Goal: Information Seeking & Learning: Learn about a topic

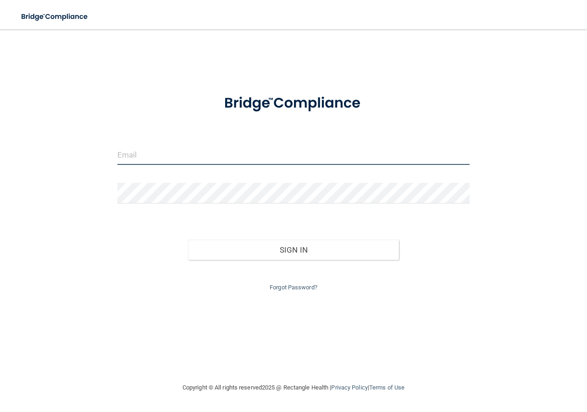
type input "[PERSON_NAME][EMAIL_ADDRESS][PERSON_NAME][DOMAIN_NAME]"
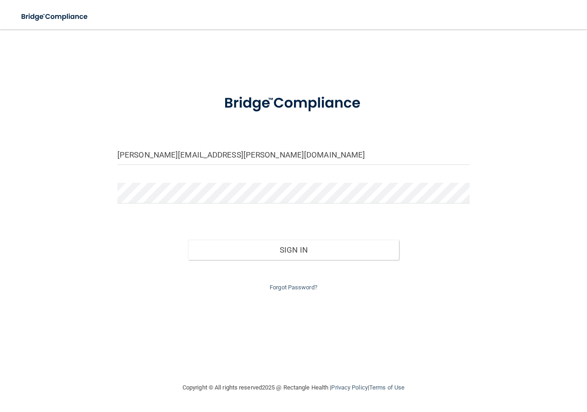
click at [419, 276] on div "Forgot Password?" at bounding box center [294, 276] width 366 height 33
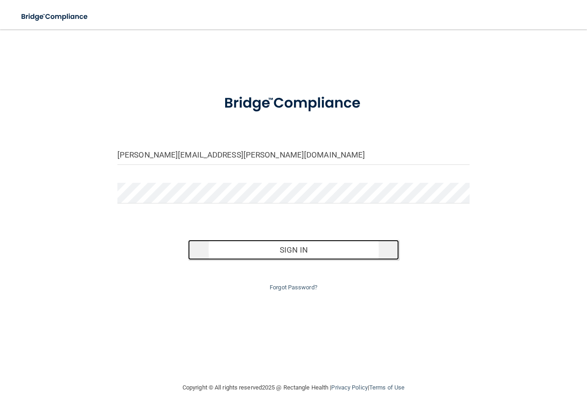
click at [307, 252] on button "Sign In" at bounding box center [294, 250] width 212 height 20
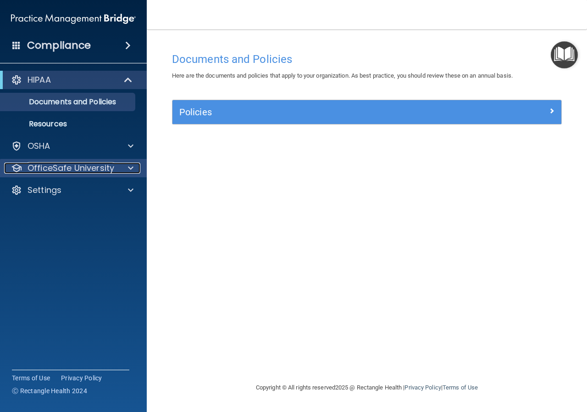
click at [87, 168] on p "OfficeSafe University" at bounding box center [71, 167] width 87 height 11
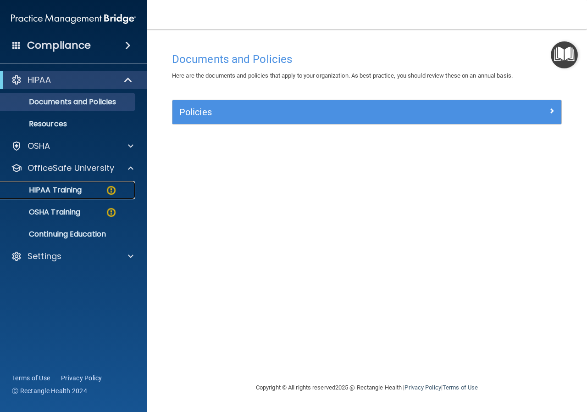
click at [96, 188] on div "HIPAA Training" at bounding box center [68, 189] width 125 height 9
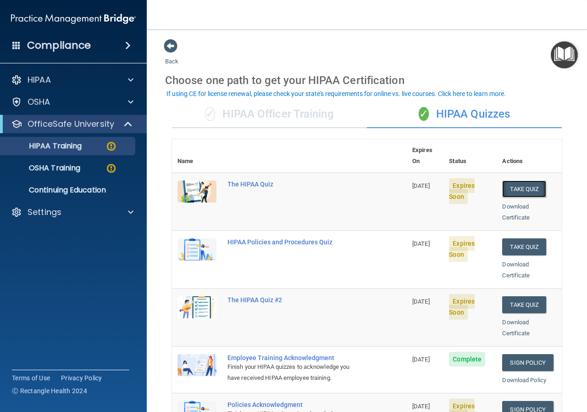
click at [516, 180] on button "Take Quiz" at bounding box center [524, 188] width 44 height 17
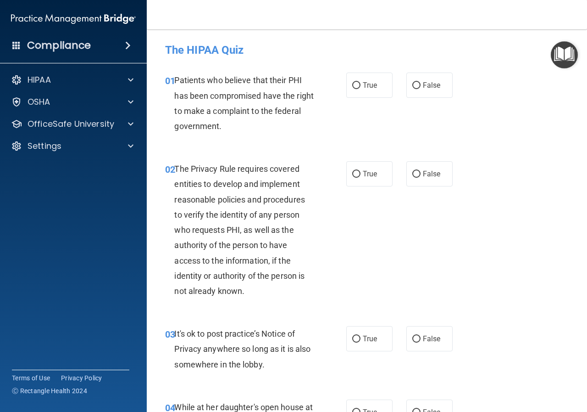
click at [260, 125] on div "Patients who believe that their PHI has been compromised have the right to make…" at bounding box center [247, 102] width 146 height 61
click at [253, 126] on div "Patients who believe that their PHI has been compromised have the right to make…" at bounding box center [247, 102] width 146 height 61
click at [250, 124] on div "Patients who believe that their PHI has been compromised have the right to make…" at bounding box center [247, 102] width 146 height 61
click at [256, 127] on div "Patients who believe that their PHI has been compromised have the right to make…" at bounding box center [247, 102] width 146 height 61
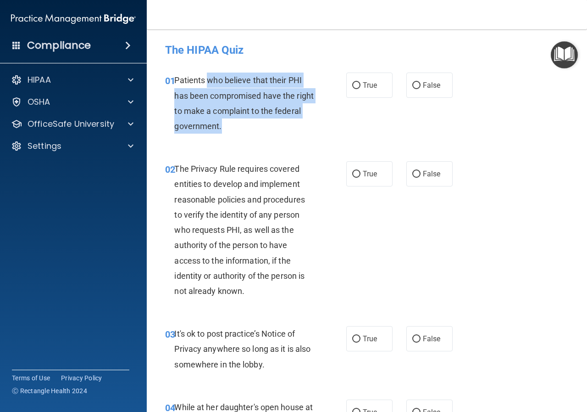
drag, startPoint x: 257, startPoint y: 127, endPoint x: 207, endPoint y: 71, distance: 75.1
click at [207, 72] on div "01 Patients who believe that their PHI has been compromised have the right to m…" at bounding box center [367, 105] width 418 height 89
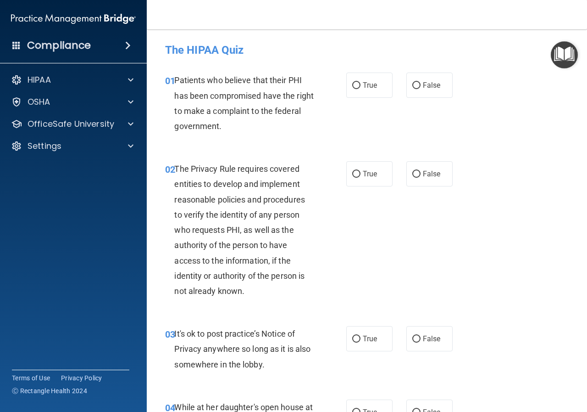
click at [207, 71] on div "01 Patients who believe that their PHI has been compromised have the right to m…" at bounding box center [367, 105] width 418 height 89
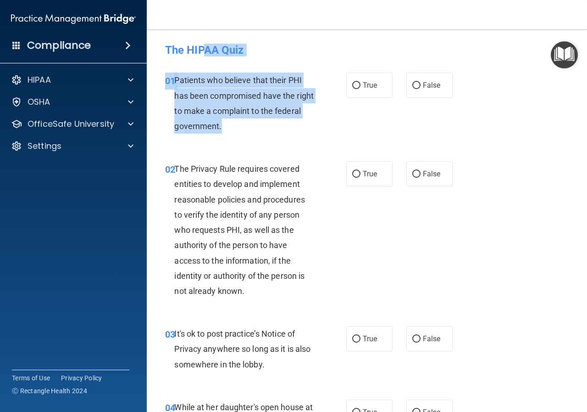
drag, startPoint x: 252, startPoint y: 128, endPoint x: 241, endPoint y: 59, distance: 70.2
click at [264, 57] on div "The HIPAA Quiz" at bounding box center [367, 50] width 418 height 22
drag, startPoint x: 256, startPoint y: 128, endPoint x: 184, endPoint y: 73, distance: 90.0
click at [172, 69] on div "01 Patients who believe that their PHI has been compromised have the right to m…" at bounding box center [367, 105] width 418 height 89
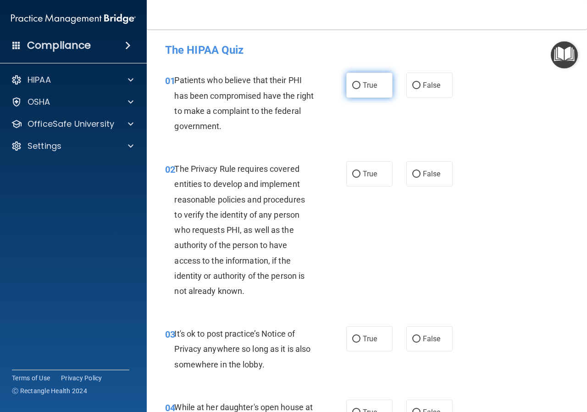
click at [354, 86] on input "True" at bounding box center [356, 85] width 8 height 7
radio input "true"
click at [357, 171] on label "True" at bounding box center [369, 173] width 46 height 25
click at [357, 171] on input "True" at bounding box center [356, 174] width 8 height 7
radio input "true"
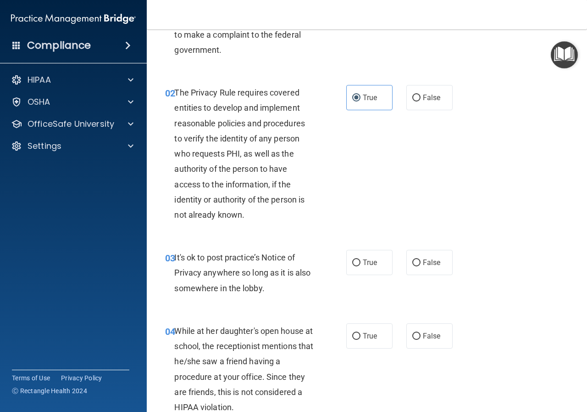
scroll to position [138, 0]
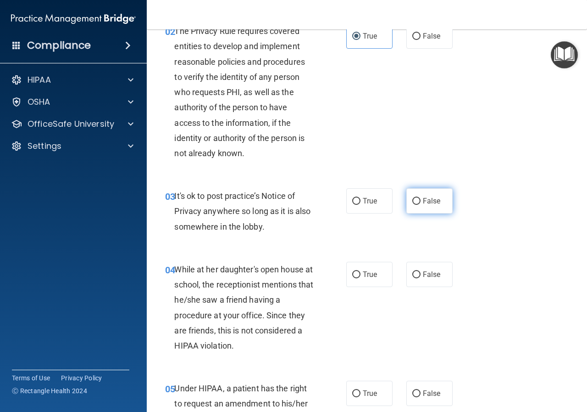
click at [412, 201] on input "False" at bounding box center [416, 201] width 8 height 7
radio input "true"
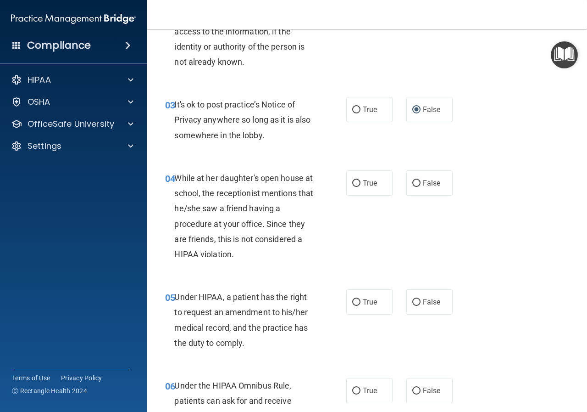
scroll to position [229, 0]
click at [412, 180] on input "False" at bounding box center [416, 182] width 8 height 7
radio input "true"
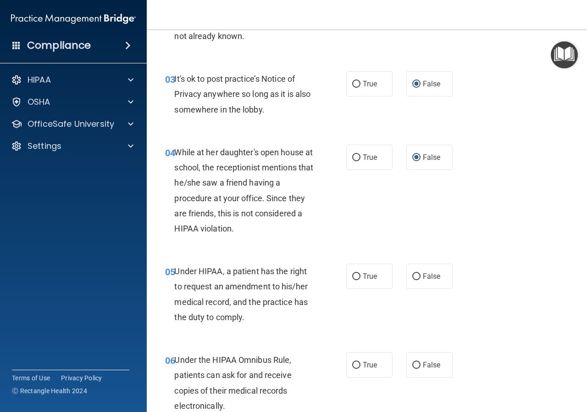
scroll to position [275, 0]
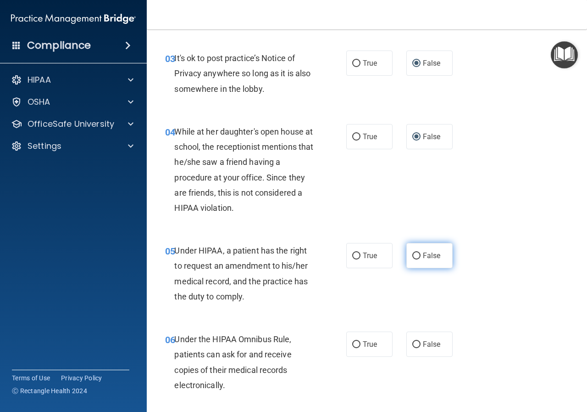
click at [412, 255] on input "False" at bounding box center [416, 255] width 8 height 7
radio input "true"
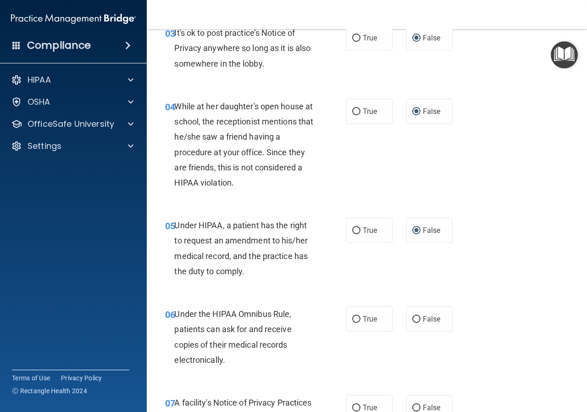
scroll to position [321, 0]
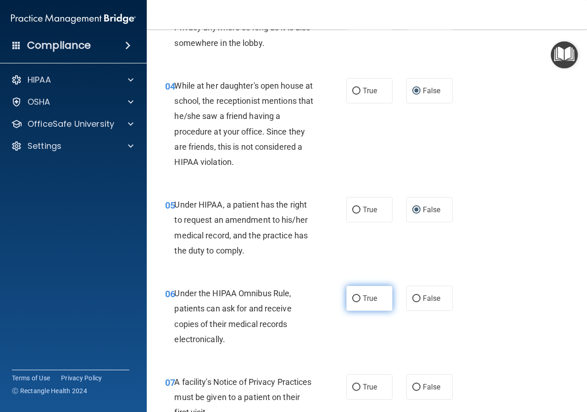
click at [353, 301] on input "True" at bounding box center [356, 298] width 8 height 7
radio input "true"
click at [353, 387] on input "True" at bounding box center [356, 387] width 8 height 7
radio input "true"
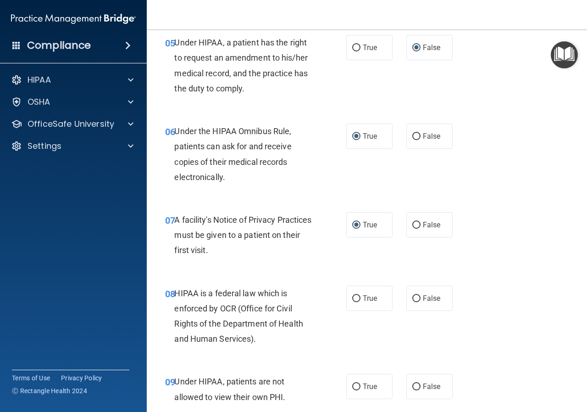
scroll to position [505, 0]
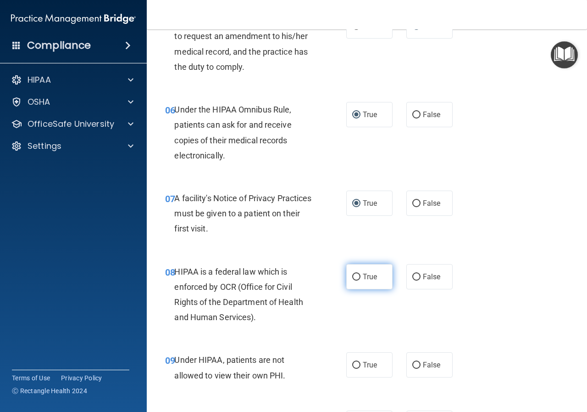
drag, startPoint x: 351, startPoint y: 275, endPoint x: 351, endPoint y: 287, distance: 12.0
click at [352, 275] on input "True" at bounding box center [356, 276] width 8 height 7
radio input "true"
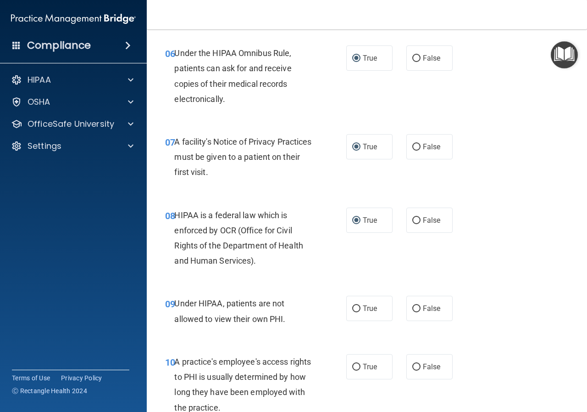
scroll to position [642, 0]
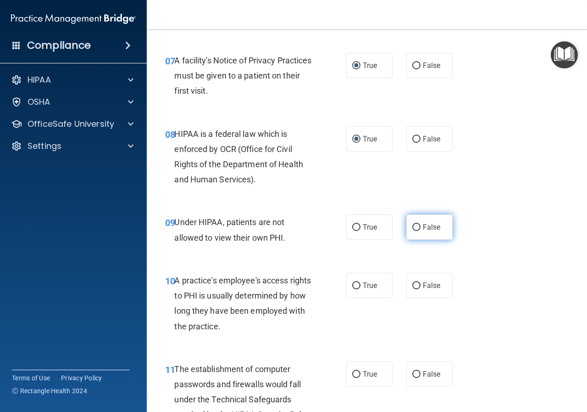
drag, startPoint x: 411, startPoint y: 228, endPoint x: 408, endPoint y: 240, distance: 11.8
click at [409, 235] on label "False" at bounding box center [430, 226] width 46 height 25
click at [412, 231] on input "False" at bounding box center [416, 227] width 8 height 7
radio input "true"
click at [412, 284] on input "False" at bounding box center [416, 285] width 8 height 7
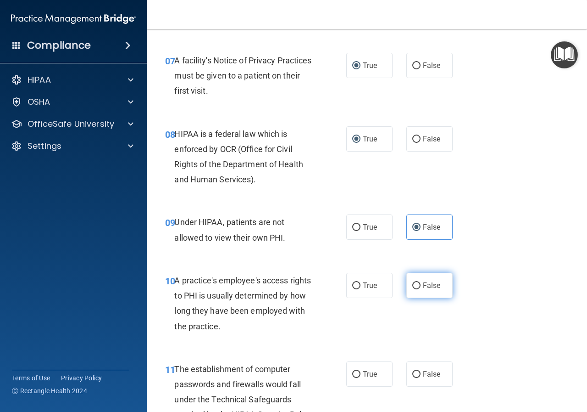
radio input "true"
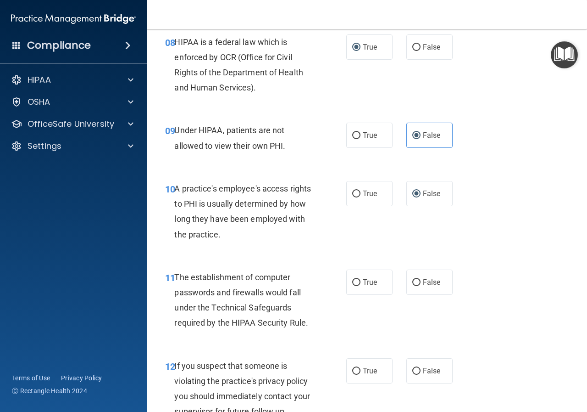
scroll to position [780, 0]
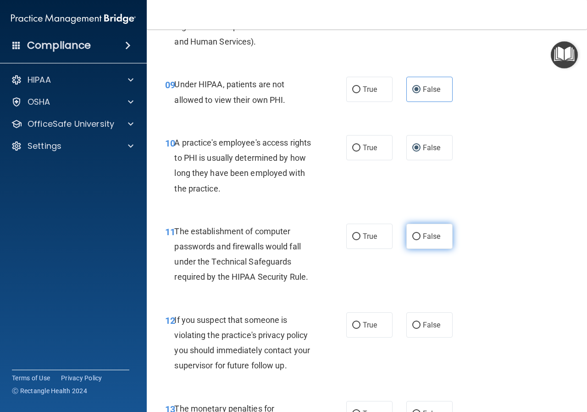
click at [412, 237] on input "False" at bounding box center [416, 236] width 8 height 7
radio input "true"
click at [353, 238] on input "True" at bounding box center [356, 236] width 8 height 7
radio input "true"
radio input "false"
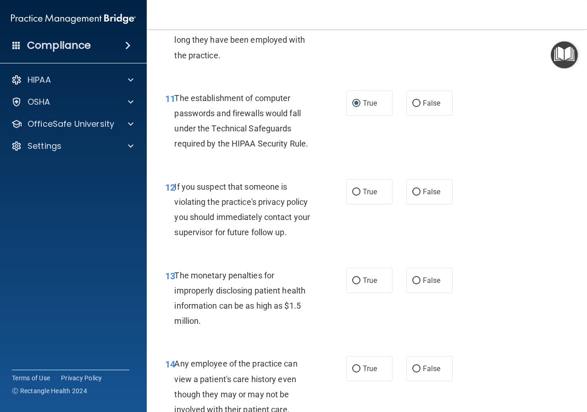
scroll to position [918, 0]
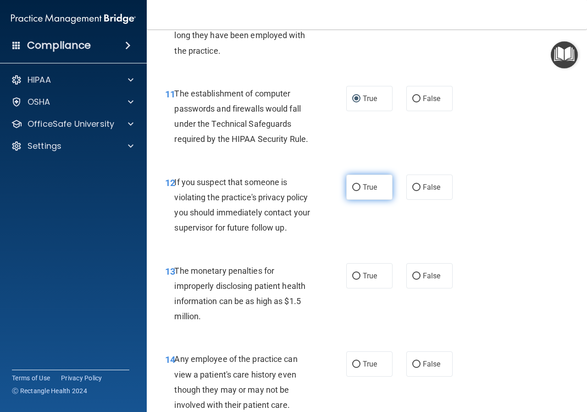
click at [354, 186] on input "True" at bounding box center [356, 187] width 8 height 7
radio input "true"
click at [355, 274] on input "True" at bounding box center [356, 276] width 8 height 7
radio input "true"
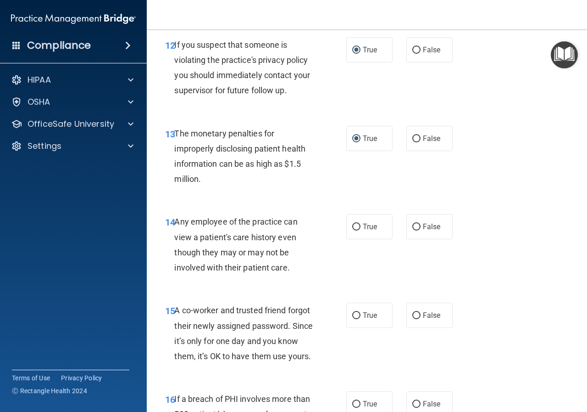
scroll to position [1055, 0]
click at [412, 227] on input "False" at bounding box center [416, 226] width 8 height 7
radio input "true"
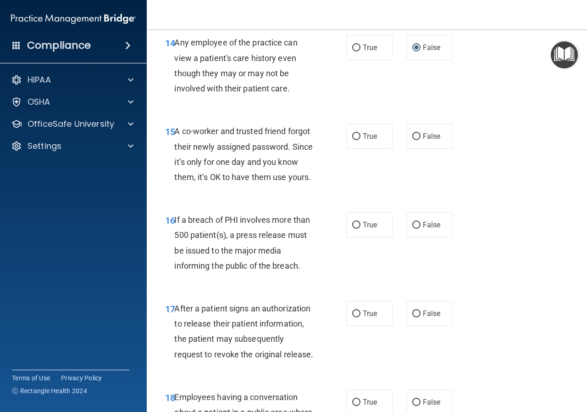
scroll to position [1239, 0]
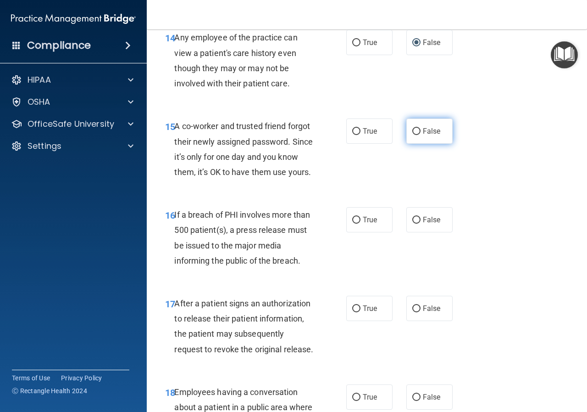
click at [412, 129] on input "False" at bounding box center [416, 131] width 8 height 7
radio input "true"
click at [354, 223] on input "True" at bounding box center [356, 220] width 8 height 7
radio input "true"
click at [352, 312] on input "True" at bounding box center [356, 308] width 8 height 7
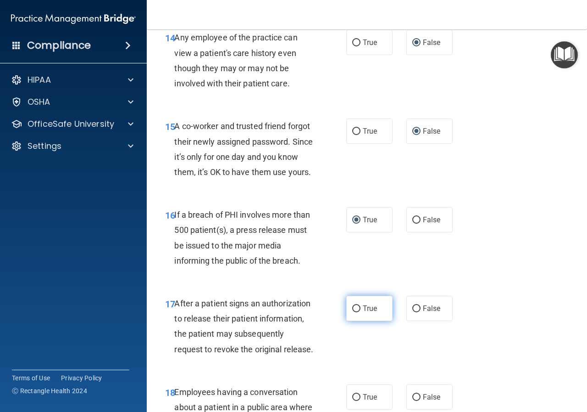
radio input "true"
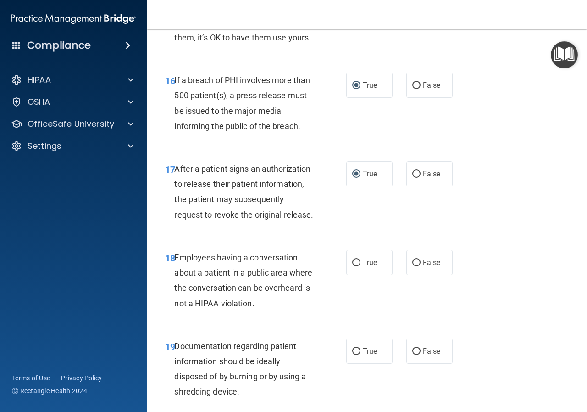
scroll to position [1376, 0]
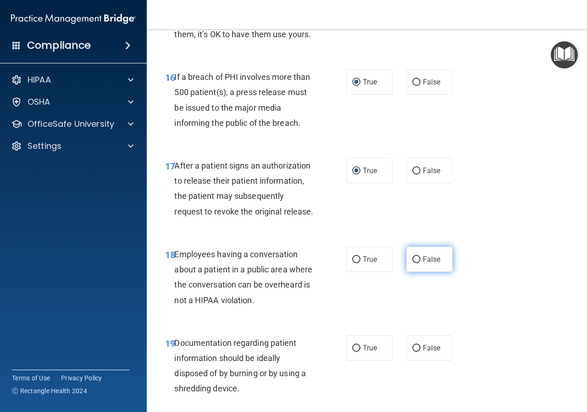
click at [412, 263] on input "False" at bounding box center [416, 259] width 8 height 7
radio input "true"
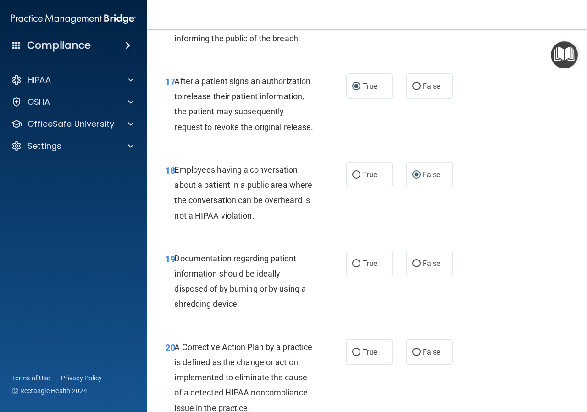
scroll to position [1468, 0]
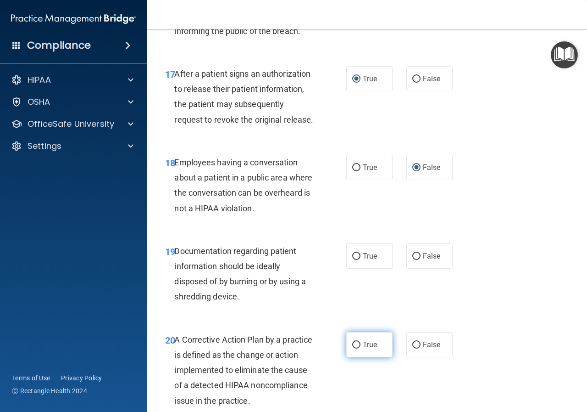
click at [352, 348] on input "True" at bounding box center [356, 344] width 8 height 7
radio input "true"
click at [352, 260] on input "True" at bounding box center [356, 256] width 8 height 7
radio input "true"
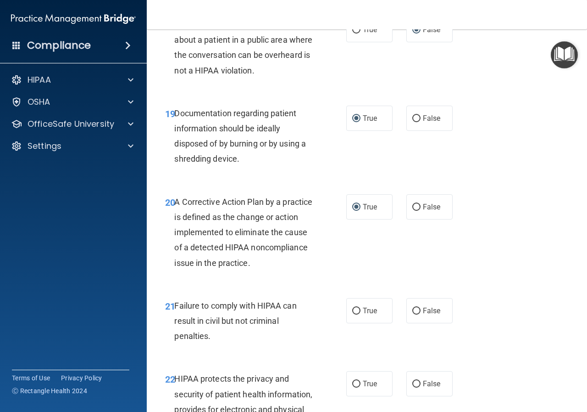
scroll to position [1652, 0]
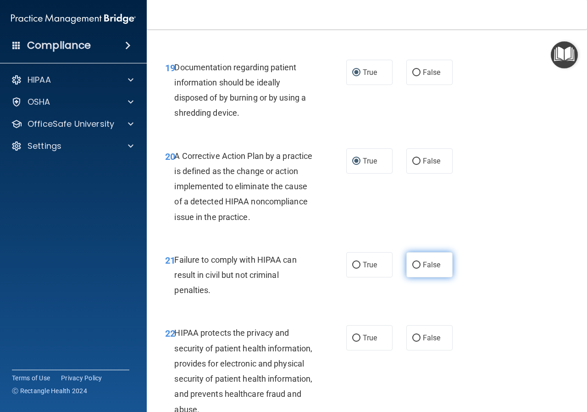
click at [412, 268] on input "False" at bounding box center [416, 265] width 8 height 7
radio input "true"
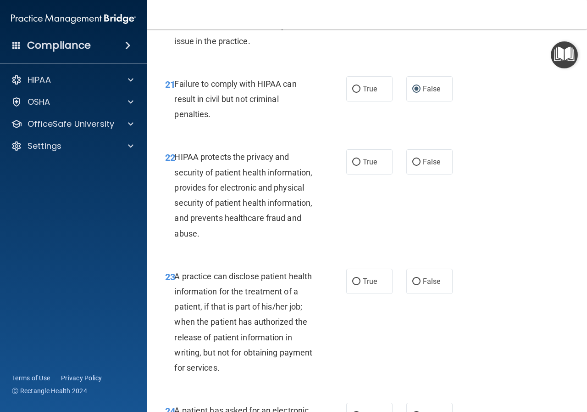
scroll to position [1835, 0]
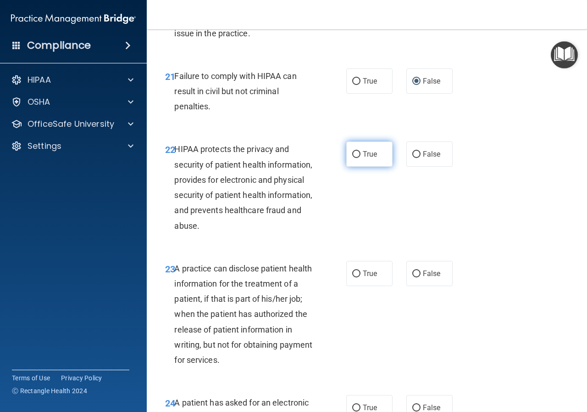
click at [355, 158] on input "True" at bounding box center [356, 154] width 8 height 7
radio input "true"
click at [412, 277] on input "False" at bounding box center [416, 273] width 8 height 7
radio input "true"
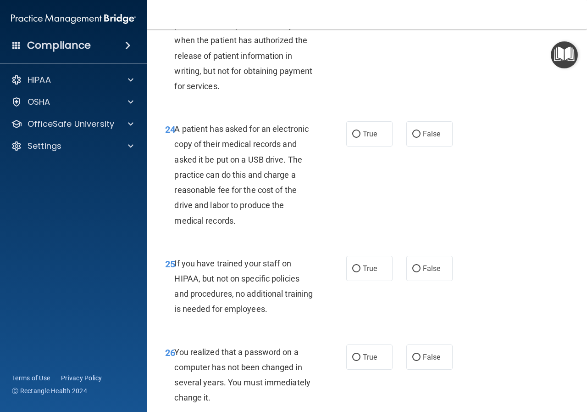
scroll to position [2111, 0]
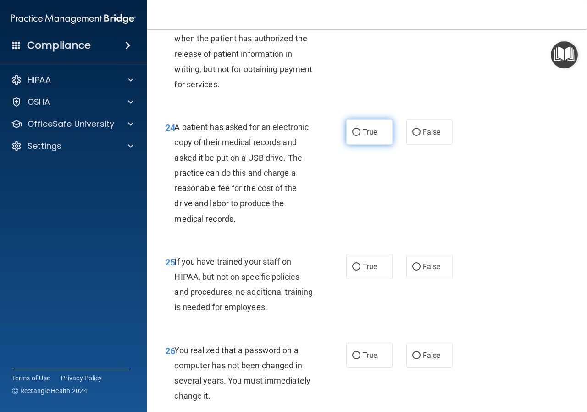
click at [353, 136] on input "True" at bounding box center [356, 132] width 8 height 7
radio input "true"
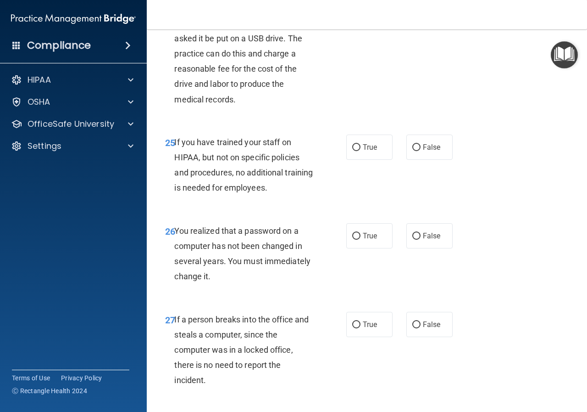
scroll to position [2248, 0]
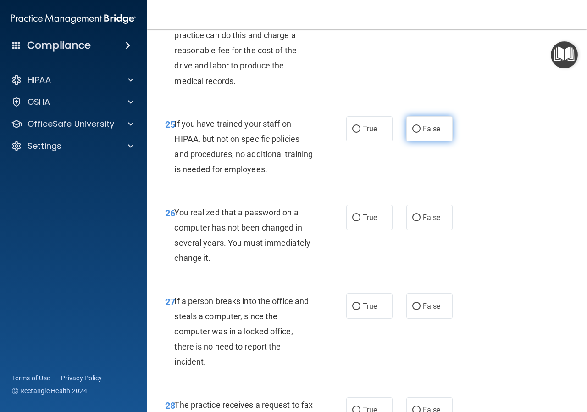
click at [412, 133] on input "False" at bounding box center [416, 129] width 8 height 7
radio input "true"
click at [357, 221] on input "True" at bounding box center [356, 217] width 8 height 7
radio input "true"
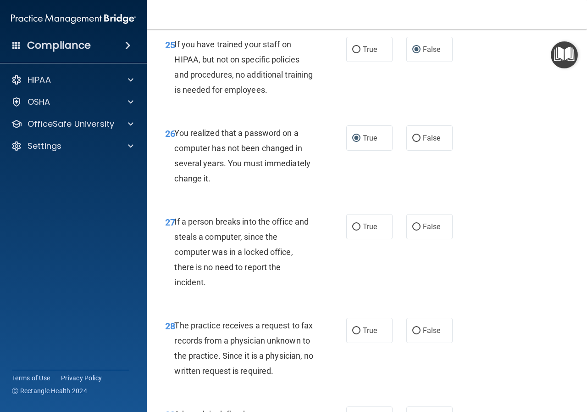
scroll to position [2386, 0]
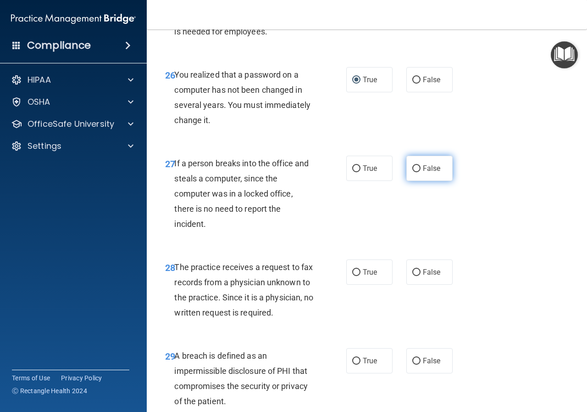
click at [412, 172] on input "False" at bounding box center [416, 168] width 8 height 7
radio input "true"
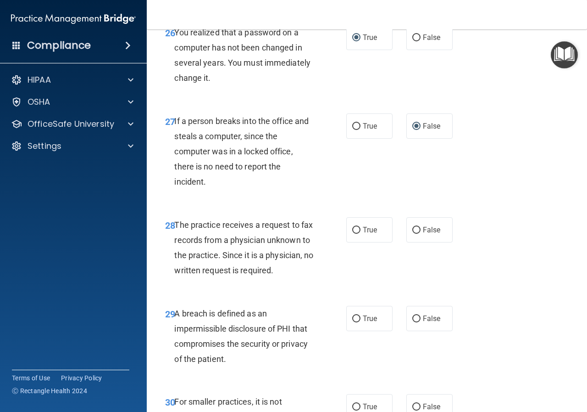
scroll to position [2569, 0]
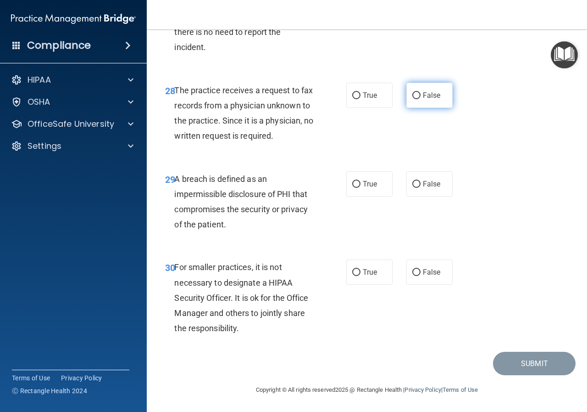
drag, startPoint x: 411, startPoint y: 118, endPoint x: 406, endPoint y: 121, distance: 5.4
click at [412, 99] on input "False" at bounding box center [416, 95] width 8 height 7
radio input "true"
click at [355, 188] on input "True" at bounding box center [356, 184] width 8 height 7
radio input "true"
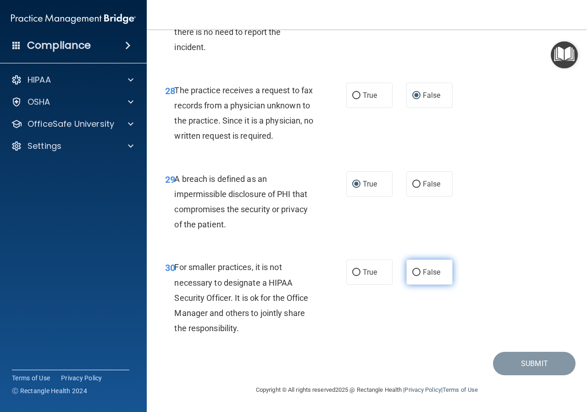
click at [412, 276] on input "False" at bounding box center [416, 272] width 8 height 7
radio input "true"
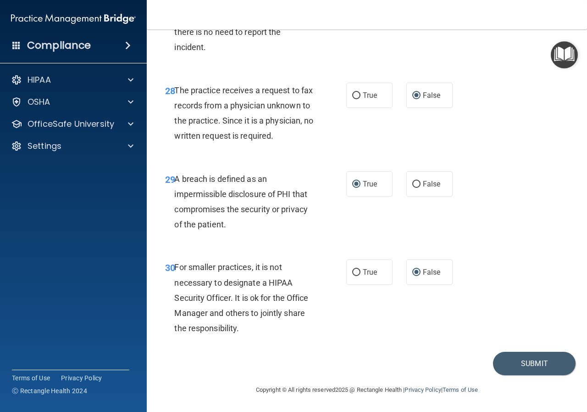
scroll to position [2608, 0]
click at [519, 370] on button "Submit" at bounding box center [534, 362] width 83 height 23
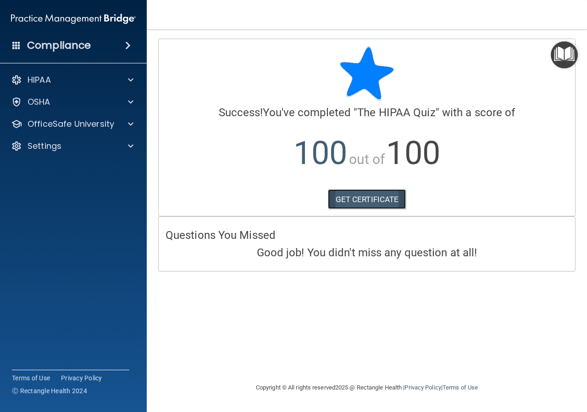
click at [369, 197] on link "GET CERTIFICATE" at bounding box center [367, 199] width 78 height 20
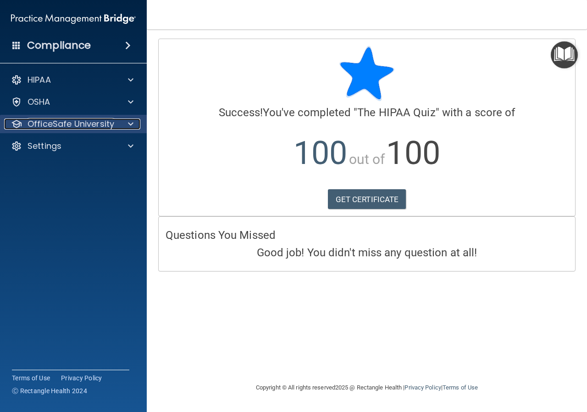
click at [128, 121] on span at bounding box center [131, 123] width 6 height 11
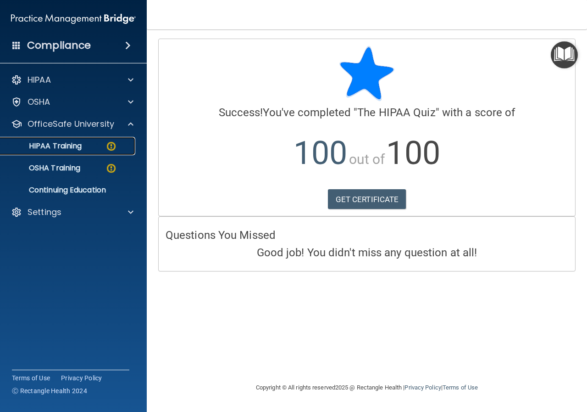
click at [114, 146] on img at bounding box center [111, 145] width 11 height 11
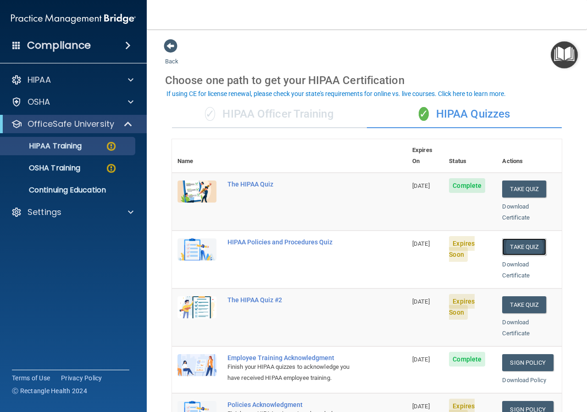
click at [514, 238] on button "Take Quiz" at bounding box center [524, 246] width 44 height 17
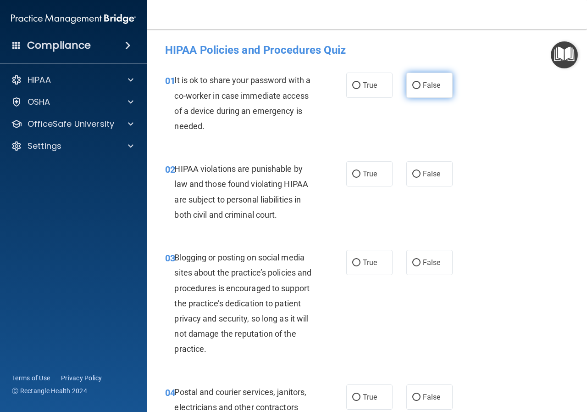
click at [412, 86] on input "False" at bounding box center [416, 85] width 8 height 7
radio input "true"
drag, startPoint x: 355, startPoint y: 175, endPoint x: 358, endPoint y: 179, distance: 5.4
click at [355, 175] on input "True" at bounding box center [356, 174] width 8 height 7
radio input "true"
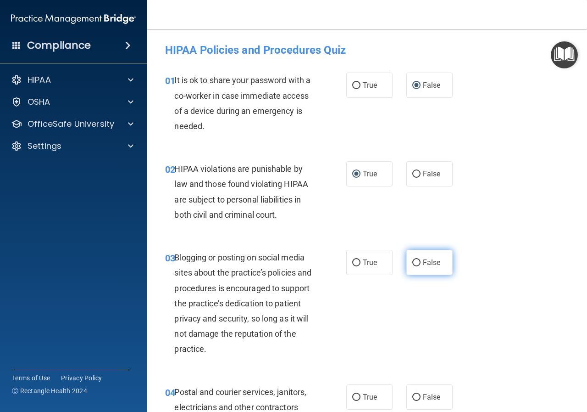
click at [412, 264] on input "False" at bounding box center [416, 262] width 8 height 7
radio input "true"
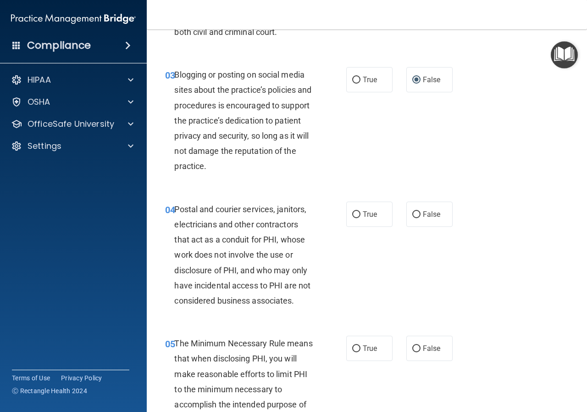
scroll to position [184, 0]
drag, startPoint x: 351, startPoint y: 209, endPoint x: 355, endPoint y: 216, distance: 7.4
click at [352, 210] on input "True" at bounding box center [356, 213] width 8 height 7
radio input "true"
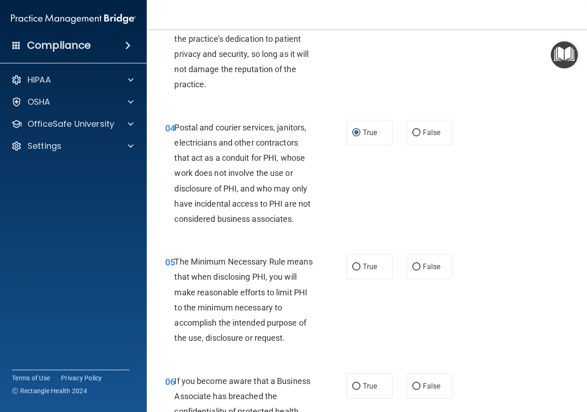
scroll to position [321, 0]
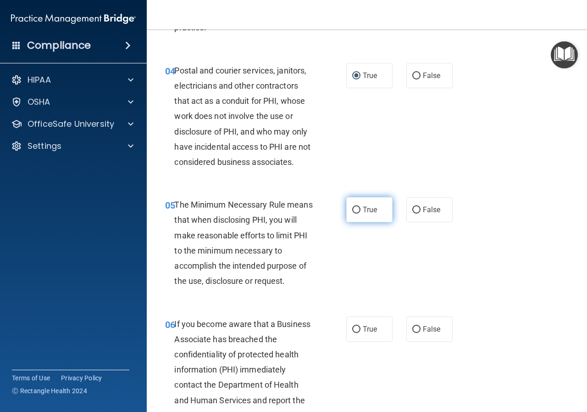
click at [352, 206] on input "True" at bounding box center [356, 209] width 8 height 7
radio input "true"
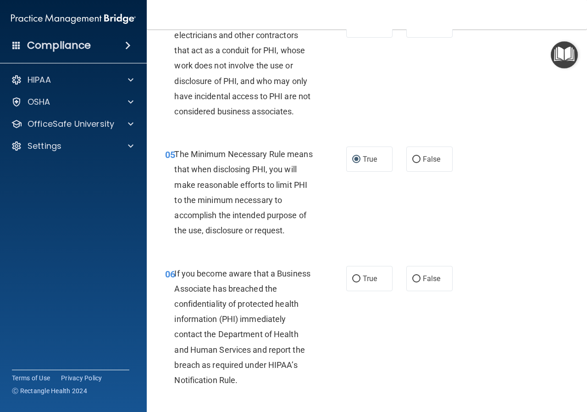
scroll to position [459, 0]
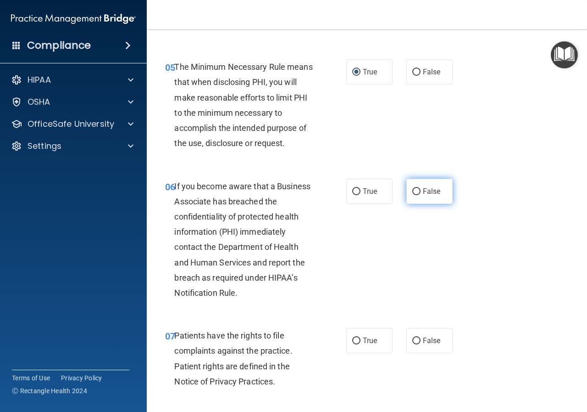
click at [412, 189] on input "False" at bounding box center [416, 191] width 8 height 7
radio input "true"
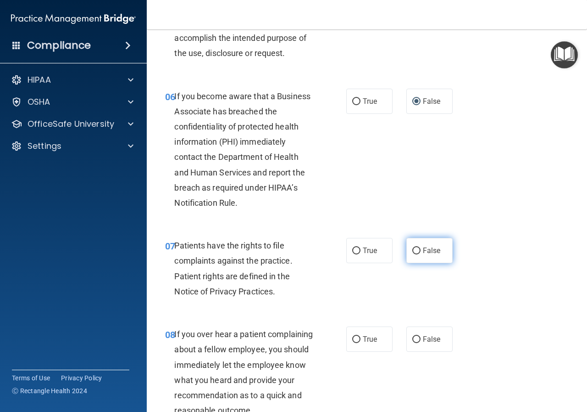
scroll to position [551, 0]
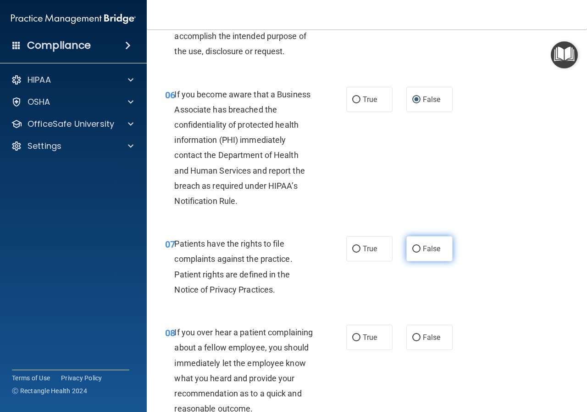
click at [412, 248] on input "False" at bounding box center [416, 248] width 8 height 7
radio input "true"
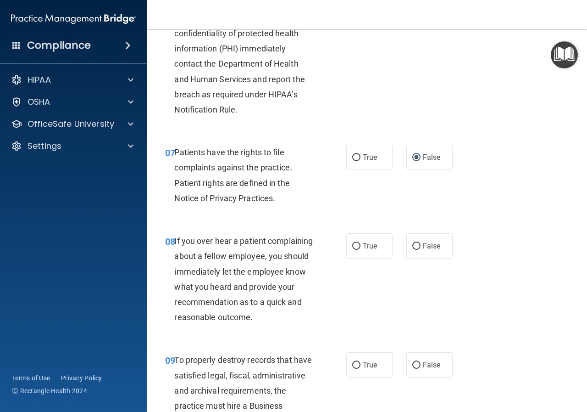
scroll to position [642, 0]
click at [412, 245] on input "False" at bounding box center [416, 245] width 8 height 7
radio input "true"
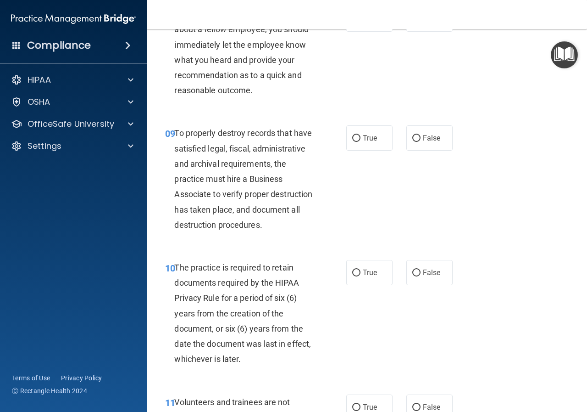
scroll to position [872, 0]
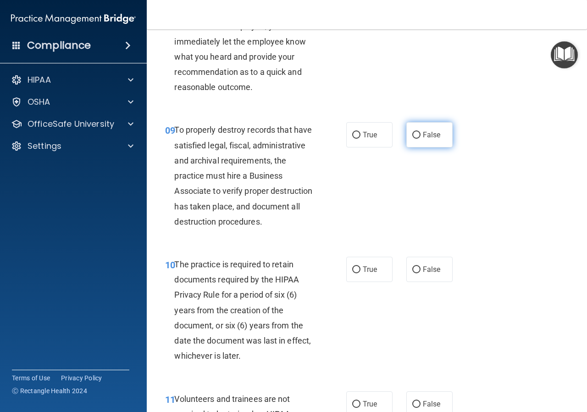
click at [412, 139] on input "False" at bounding box center [416, 135] width 8 height 7
radio input "true"
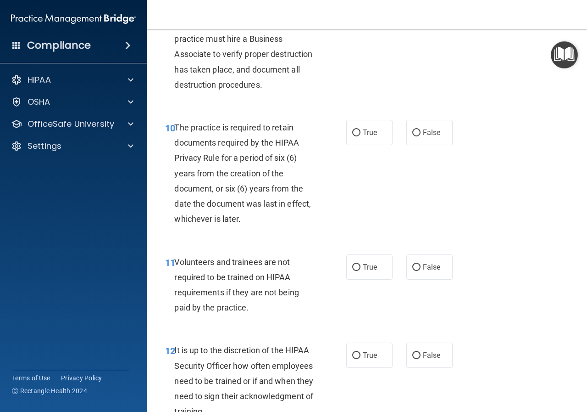
scroll to position [1009, 0]
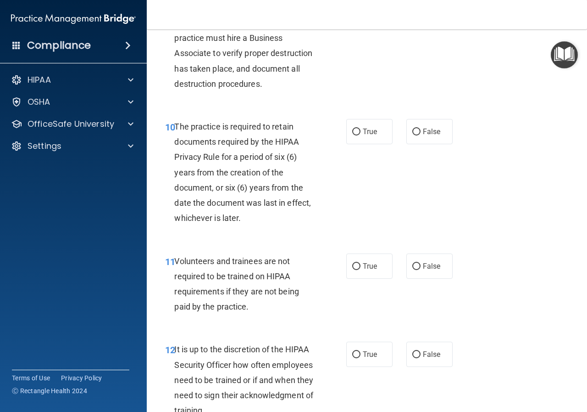
drag, startPoint x: 354, startPoint y: 165, endPoint x: 373, endPoint y: 196, distance: 37.3
click at [357, 135] on input "True" at bounding box center [356, 131] width 8 height 7
radio input "true"
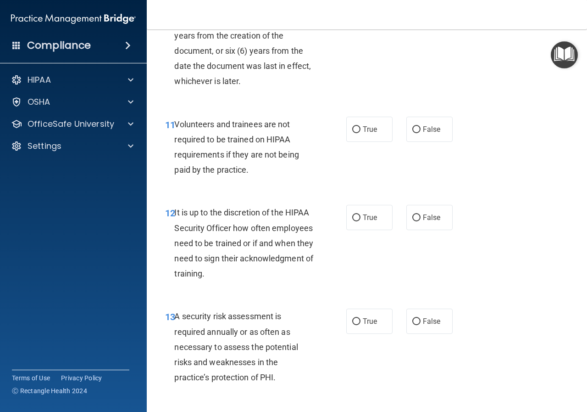
scroll to position [1147, 0]
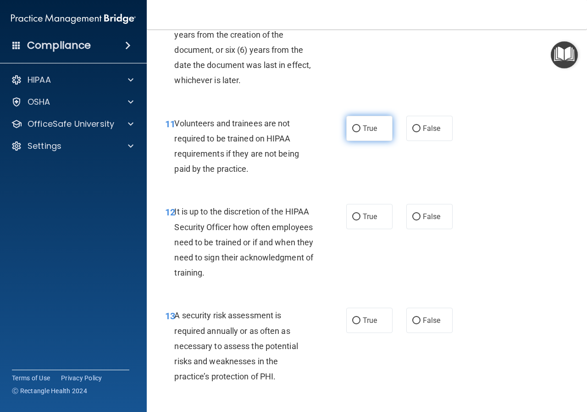
click at [352, 132] on input "True" at bounding box center [356, 128] width 8 height 7
radio input "true"
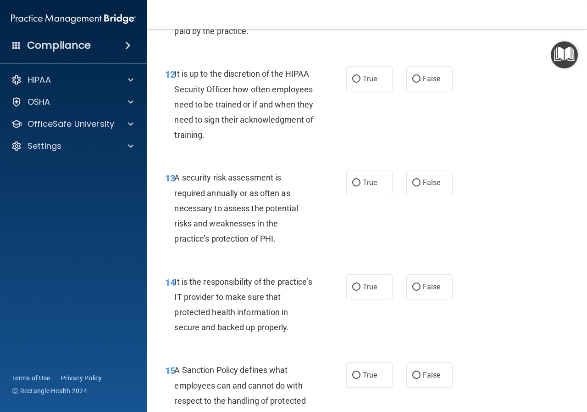
scroll to position [1239, 0]
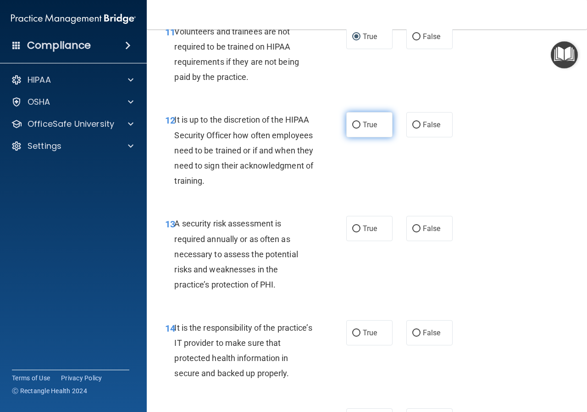
click at [354, 128] on input "True" at bounding box center [356, 125] width 8 height 7
radio input "true"
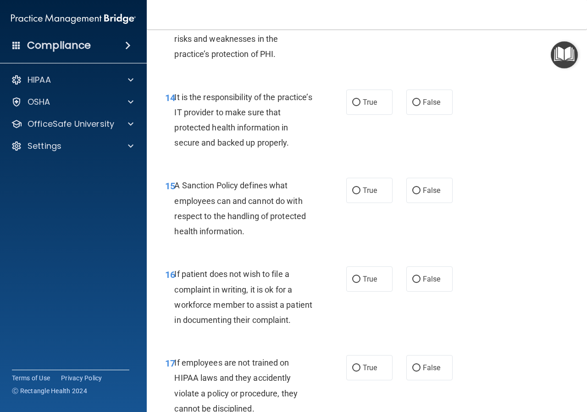
scroll to position [1376, 0]
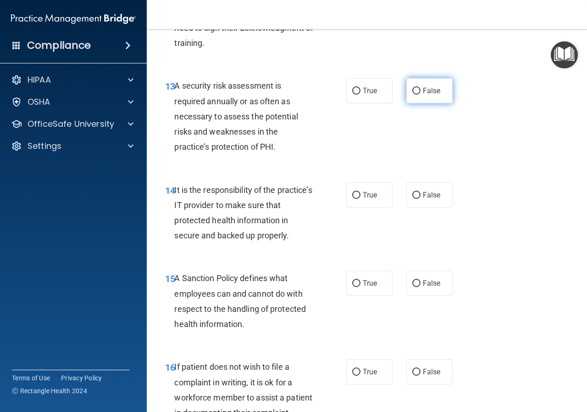
click at [411, 103] on label "False" at bounding box center [430, 90] width 46 height 25
click at [412, 95] on input "False" at bounding box center [416, 91] width 8 height 7
radio input "true"
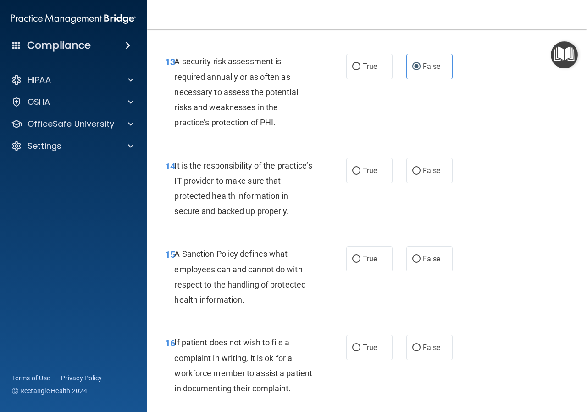
scroll to position [1422, 0]
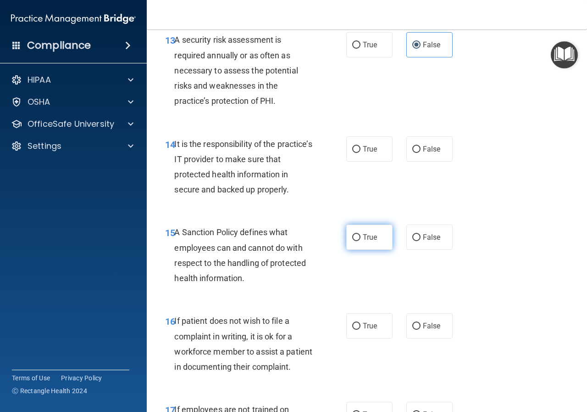
click at [353, 241] on input "True" at bounding box center [356, 237] width 8 height 7
radio input "true"
click at [407, 162] on label "False" at bounding box center [430, 148] width 46 height 25
click at [412, 153] on input "False" at bounding box center [416, 149] width 8 height 7
radio input "true"
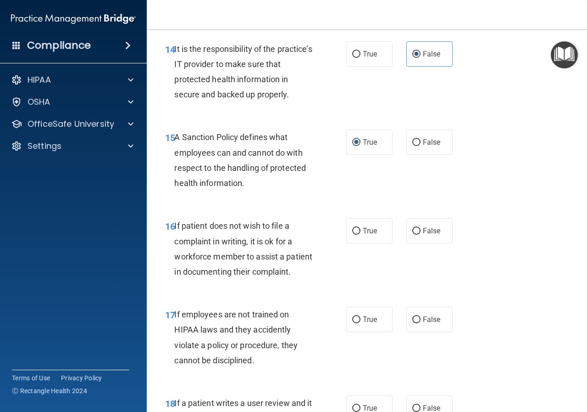
scroll to position [1514, 0]
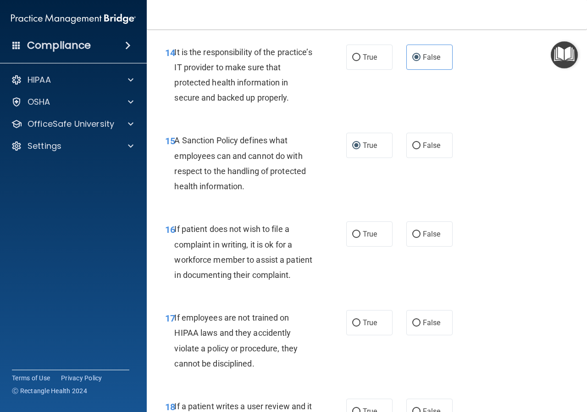
drag, startPoint x: 354, startPoint y: 265, endPoint x: 372, endPoint y: 303, distance: 42.3
click at [357, 238] on input "True" at bounding box center [356, 234] width 8 height 7
radio input "true"
click at [354, 326] on input "True" at bounding box center [356, 322] width 8 height 7
radio input "true"
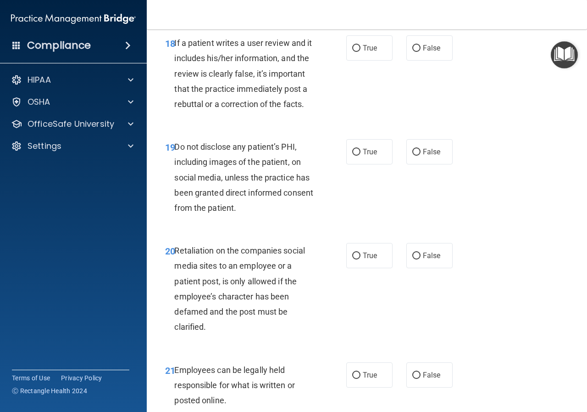
scroll to position [1910, 0]
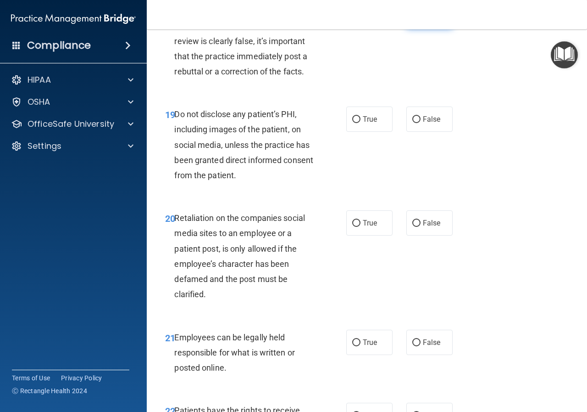
click at [414, 19] on input "False" at bounding box center [416, 15] width 8 height 7
radio input "true"
click at [412, 123] on input "False" at bounding box center [416, 119] width 8 height 7
radio input "true"
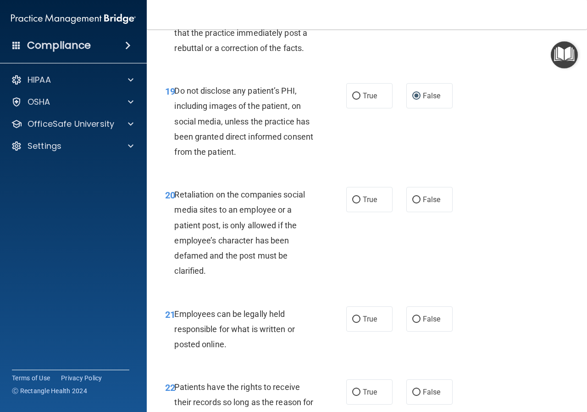
scroll to position [1955, 0]
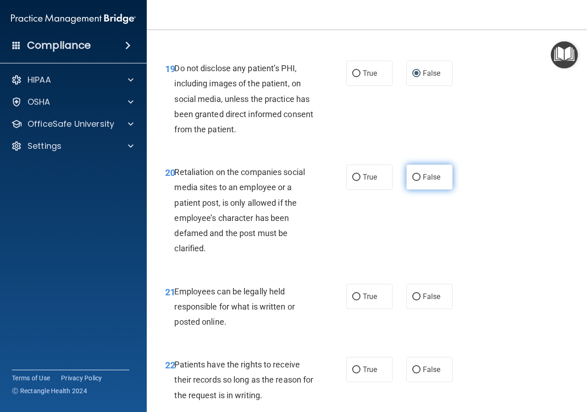
click at [414, 181] on input "False" at bounding box center [416, 177] width 8 height 7
radio input "true"
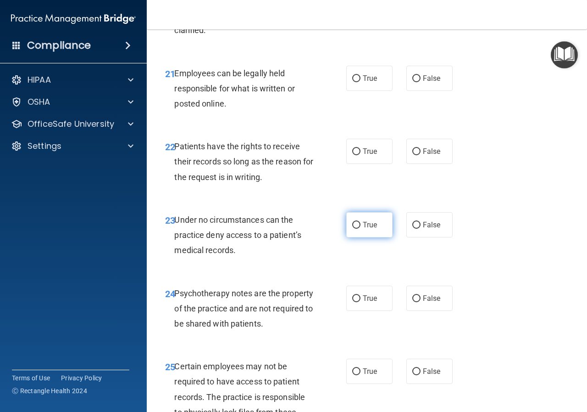
scroll to position [2231, 0]
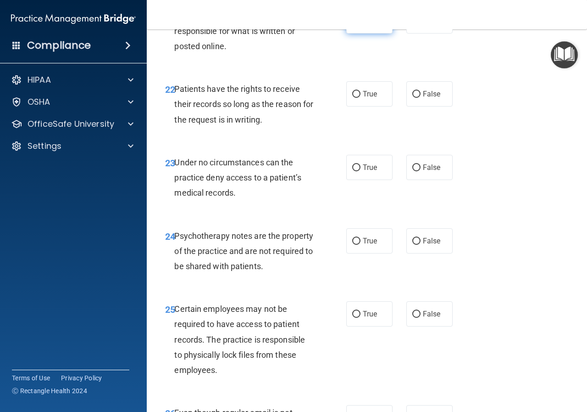
click at [347, 33] on label "True" at bounding box center [369, 20] width 46 height 25
click at [352, 25] on input "True" at bounding box center [356, 21] width 8 height 7
radio input "true"
click at [352, 98] on input "True" at bounding box center [356, 94] width 8 height 7
radio input "true"
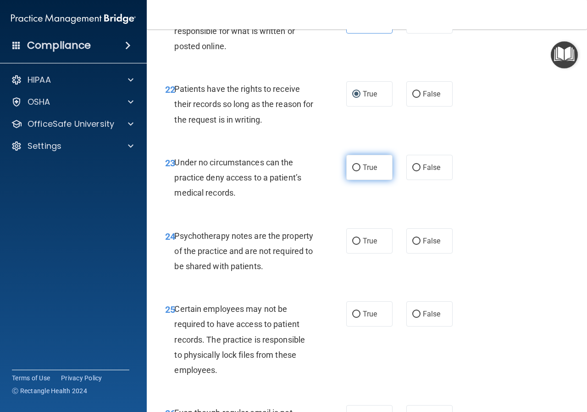
click at [354, 171] on input "True" at bounding box center [356, 167] width 8 height 7
radio input "true"
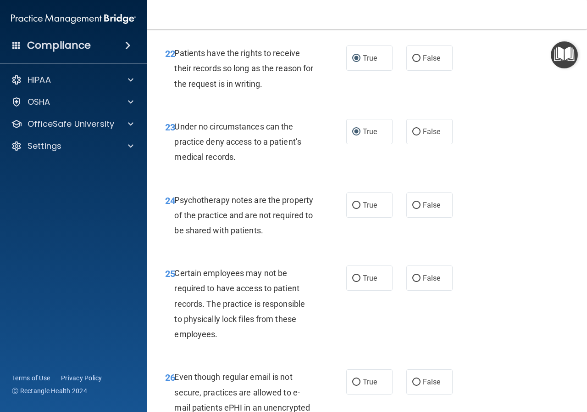
scroll to position [2323, 0]
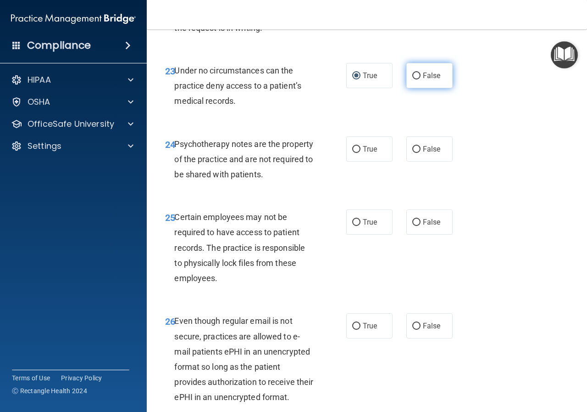
click at [412, 79] on input "False" at bounding box center [416, 75] width 8 height 7
radio input "true"
radio input "false"
click at [413, 153] on input "False" at bounding box center [416, 149] width 8 height 7
radio input "true"
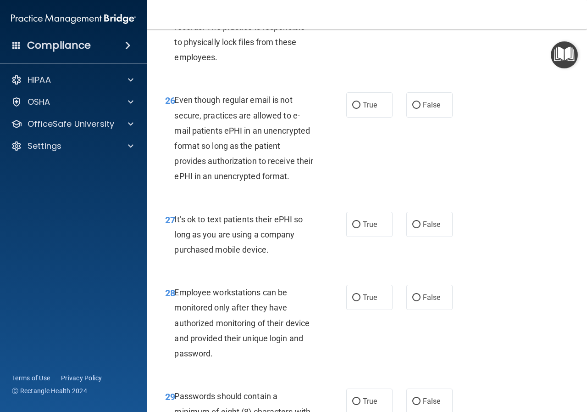
scroll to position [2552, 0]
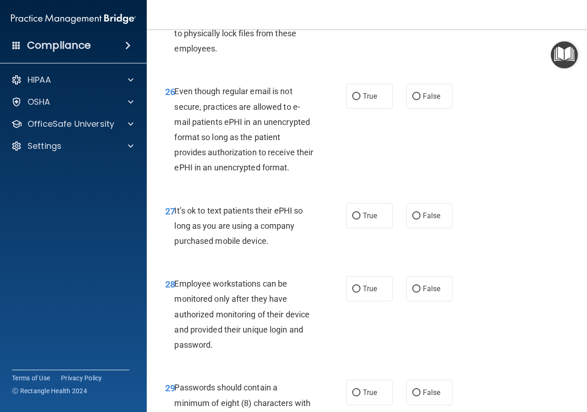
radio input "true"
drag, startPoint x: 411, startPoint y: 153, endPoint x: 407, endPoint y: 174, distance: 21.6
click at [412, 100] on input "False" at bounding box center [416, 96] width 8 height 7
radio input "true"
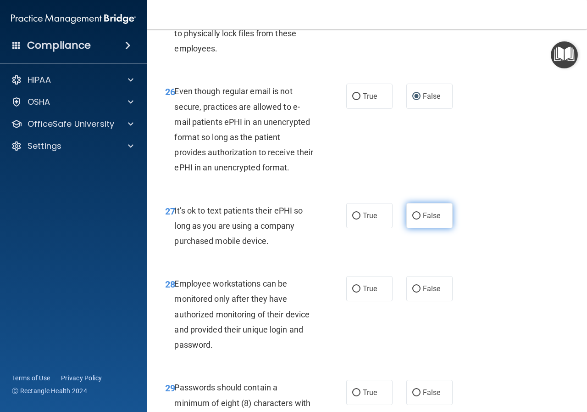
click at [412, 219] on input "False" at bounding box center [416, 215] width 8 height 7
radio input "true"
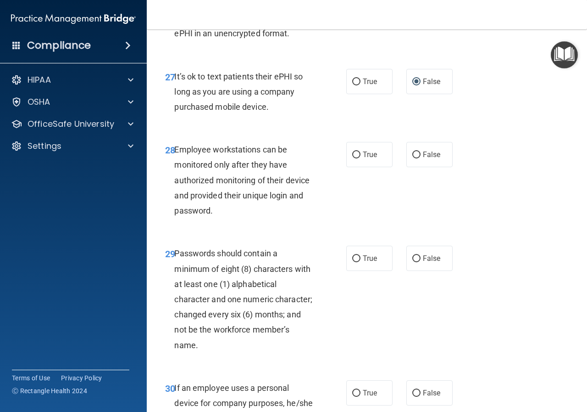
scroll to position [2690, 0]
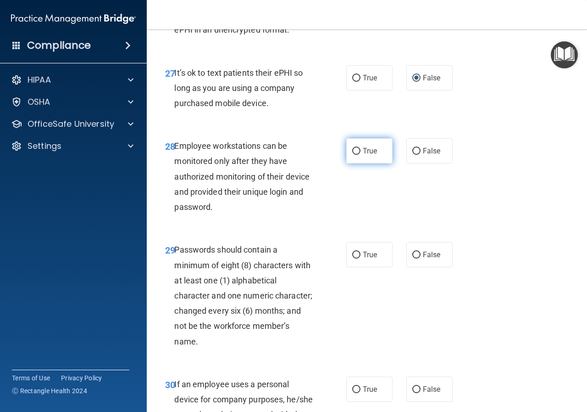
click at [350, 163] on label "True" at bounding box center [369, 150] width 46 height 25
click at [352, 155] on input "True" at bounding box center [356, 151] width 8 height 7
radio input "true"
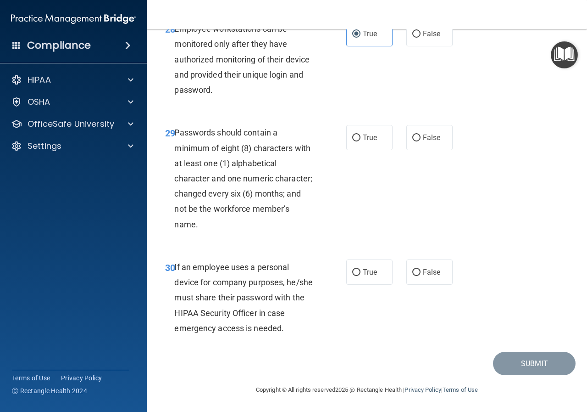
scroll to position [2827, 0]
click at [352, 150] on label "True" at bounding box center [369, 137] width 46 height 25
click at [352, 141] on input "True" at bounding box center [356, 137] width 8 height 7
radio input "true"
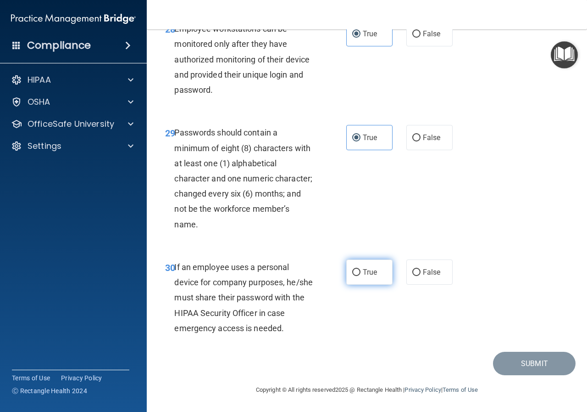
click at [353, 272] on input "True" at bounding box center [356, 272] width 8 height 7
radio input "true"
click at [512, 361] on button "Submit" at bounding box center [534, 362] width 83 height 23
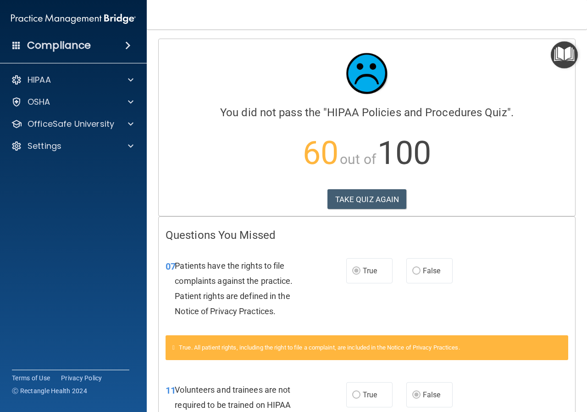
click at [401, 269] on div "True False" at bounding box center [401, 270] width 111 height 25
click at [348, 269] on label "True" at bounding box center [369, 270] width 46 height 25
click at [348, 268] on label "True" at bounding box center [369, 270] width 46 height 25
click at [348, 267] on label "True" at bounding box center [369, 270] width 46 height 25
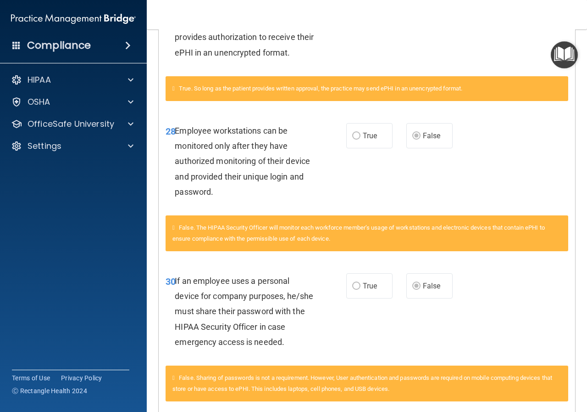
scroll to position [1507, 0]
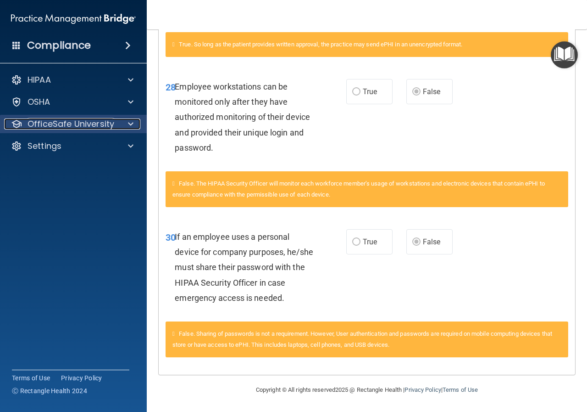
click at [128, 124] on span at bounding box center [131, 123] width 6 height 11
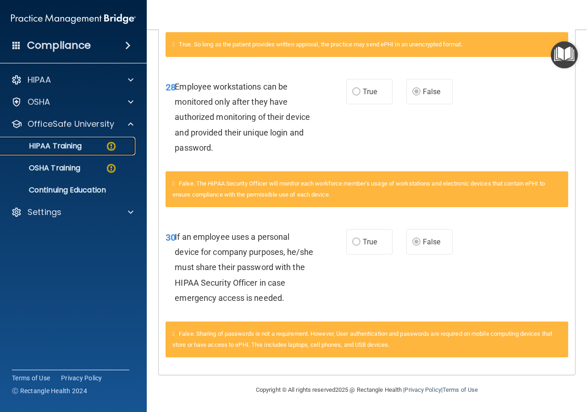
click at [106, 145] on img at bounding box center [111, 145] width 11 height 11
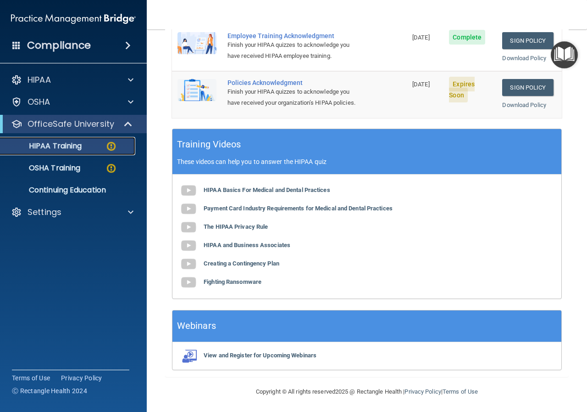
scroll to position [46, 0]
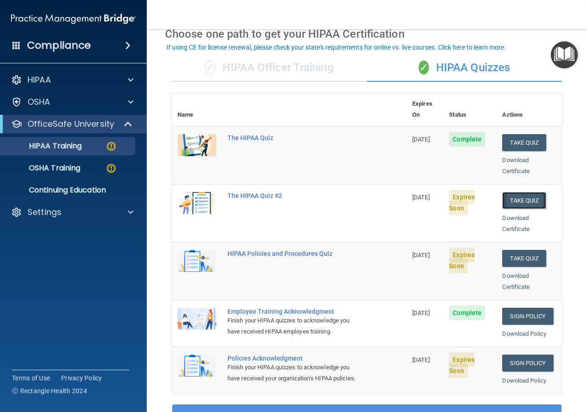
click at [519, 192] on button "Take Quiz" at bounding box center [524, 200] width 44 height 17
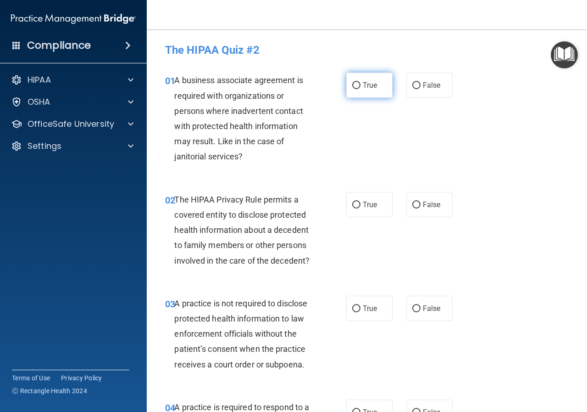
click at [352, 82] on input "True" at bounding box center [356, 85] width 8 height 7
radio input "true"
click at [412, 83] on input "False" at bounding box center [416, 85] width 8 height 7
radio input "true"
radio input "false"
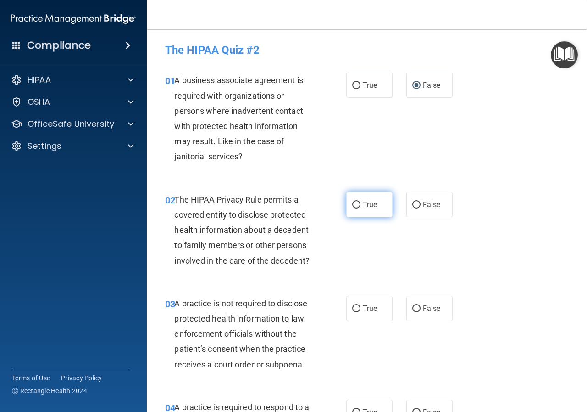
drag, startPoint x: 354, startPoint y: 200, endPoint x: 360, endPoint y: 204, distance: 7.5
click at [356, 201] on label "True" at bounding box center [369, 204] width 46 height 25
click at [356, 201] on input "True" at bounding box center [356, 204] width 8 height 7
radio input "true"
click at [415, 307] on input "False" at bounding box center [416, 308] width 8 height 7
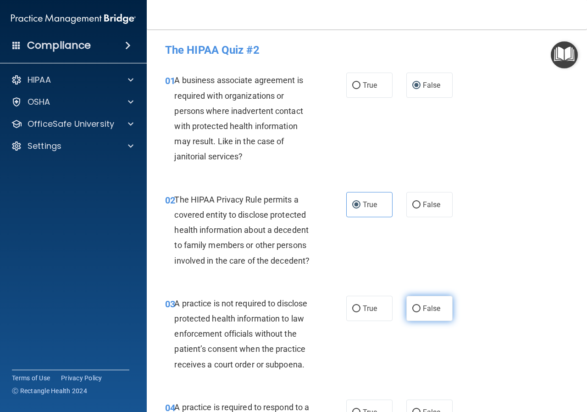
radio input "true"
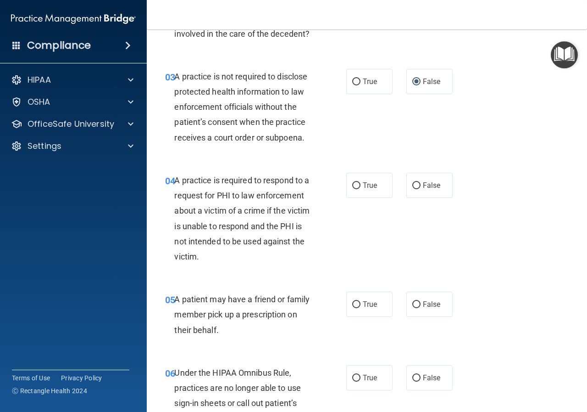
scroll to position [297, 0]
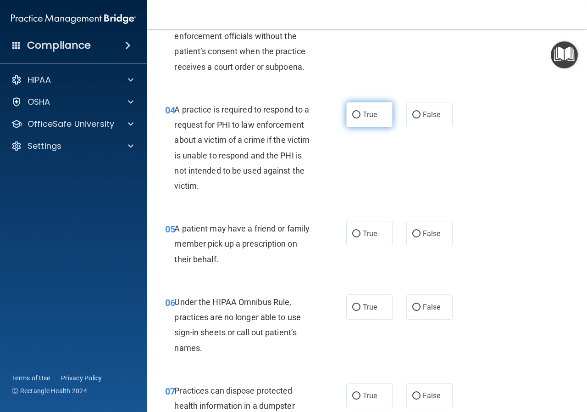
click at [352, 115] on input "True" at bounding box center [356, 114] width 8 height 7
radio input "true"
click at [357, 232] on input "True" at bounding box center [356, 233] width 8 height 7
radio input "true"
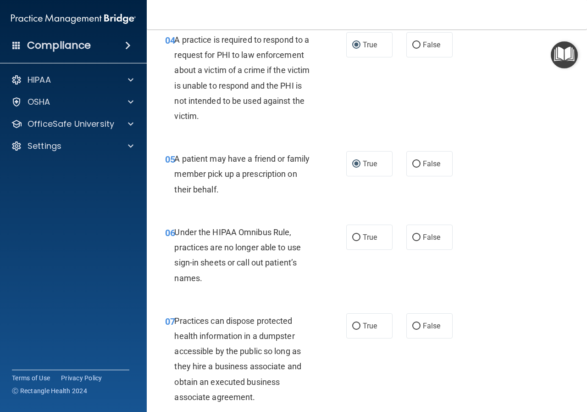
scroll to position [389, 0]
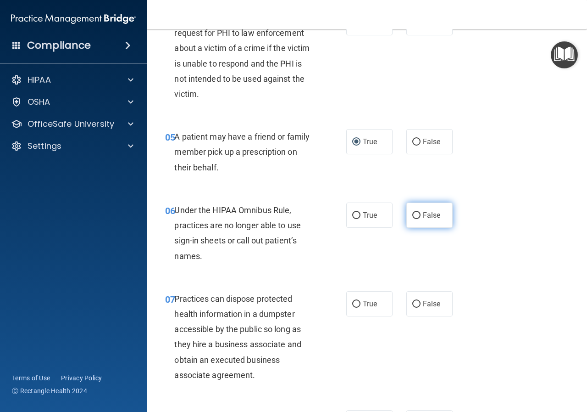
click at [416, 216] on label "False" at bounding box center [430, 214] width 46 height 25
click at [412, 216] on input "False" at bounding box center [416, 215] width 8 height 7
radio input "true"
click at [415, 301] on input "False" at bounding box center [416, 304] width 8 height 7
radio input "true"
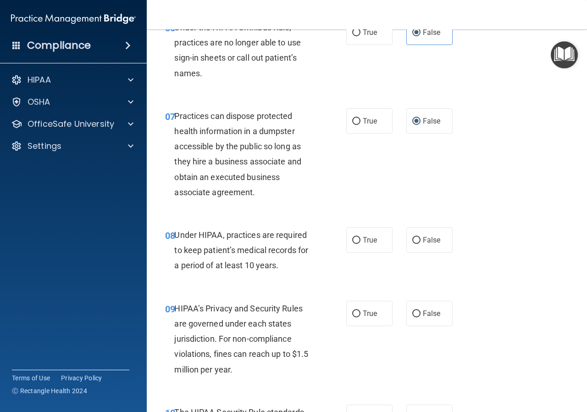
scroll to position [573, 0]
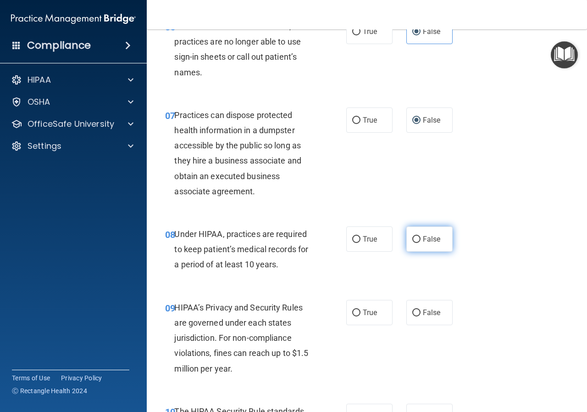
click at [415, 240] on input "False" at bounding box center [416, 239] width 8 height 7
radio input "true"
click at [413, 310] on input "False" at bounding box center [416, 312] width 8 height 7
radio input "true"
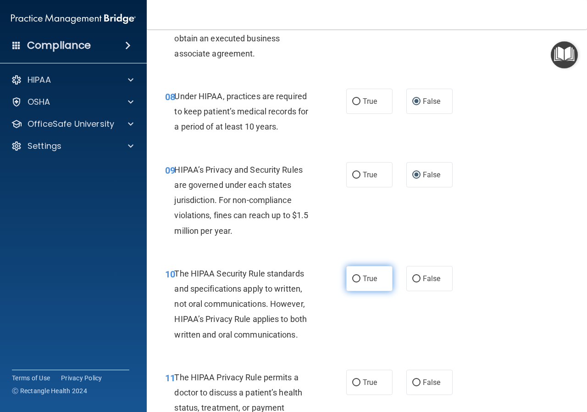
click at [354, 276] on input "True" at bounding box center [356, 278] width 8 height 7
radio input "true"
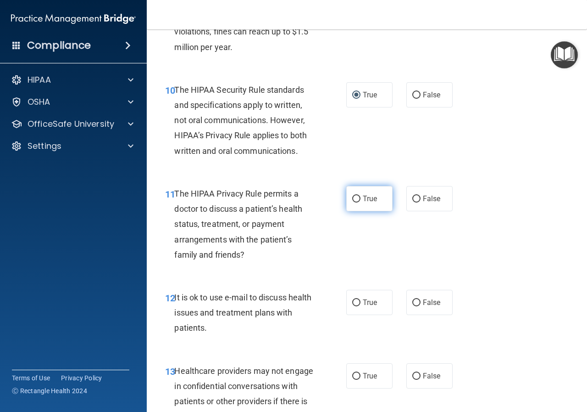
click at [353, 200] on input "True" at bounding box center [356, 198] width 8 height 7
radio input "true"
click at [352, 301] on input "True" at bounding box center [356, 302] width 8 height 7
radio input "true"
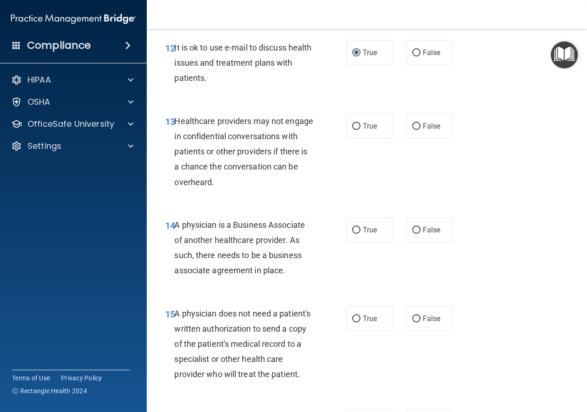
scroll to position [1123, 0]
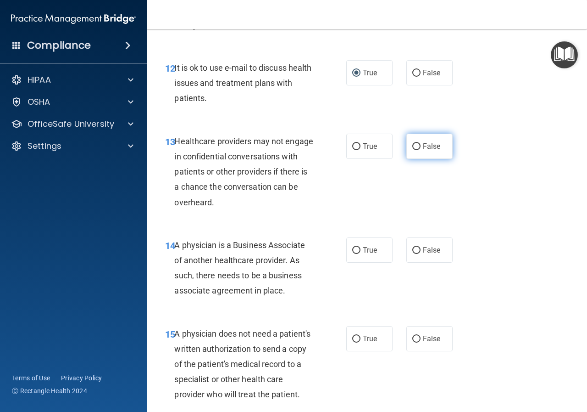
click at [412, 145] on input "False" at bounding box center [416, 146] width 8 height 7
radio input "true"
click at [412, 252] on input "False" at bounding box center [416, 250] width 8 height 7
radio input "true"
click at [352, 336] on input "True" at bounding box center [356, 338] width 8 height 7
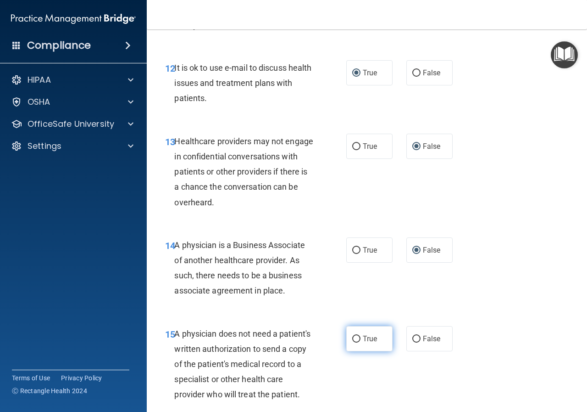
radio input "true"
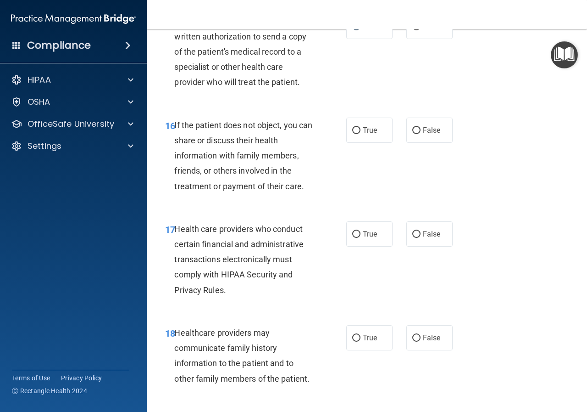
scroll to position [1465, 0]
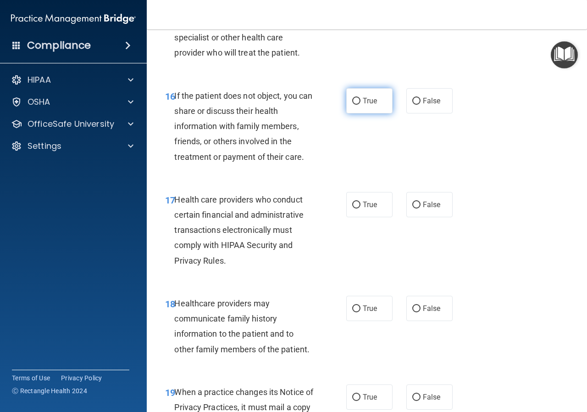
click at [350, 113] on label "True" at bounding box center [369, 100] width 46 height 25
click at [352, 105] on input "True" at bounding box center [356, 101] width 8 height 7
radio input "true"
click at [354, 208] on input "True" at bounding box center [356, 204] width 8 height 7
radio input "true"
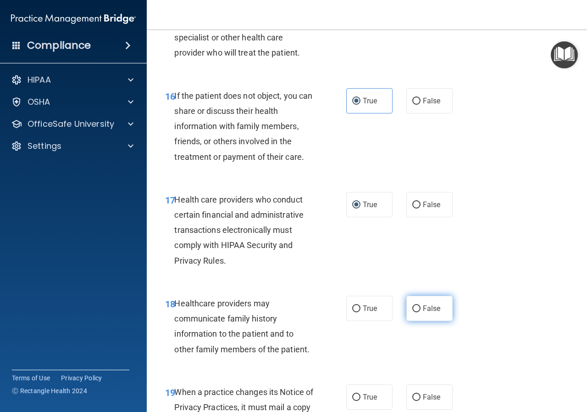
click at [412, 312] on input "False" at bounding box center [416, 308] width 8 height 7
radio input "true"
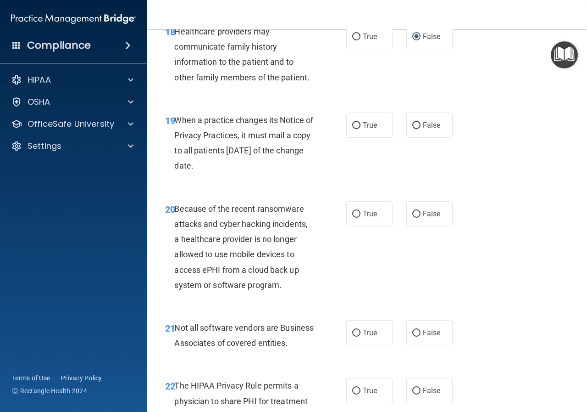
scroll to position [1740, 0]
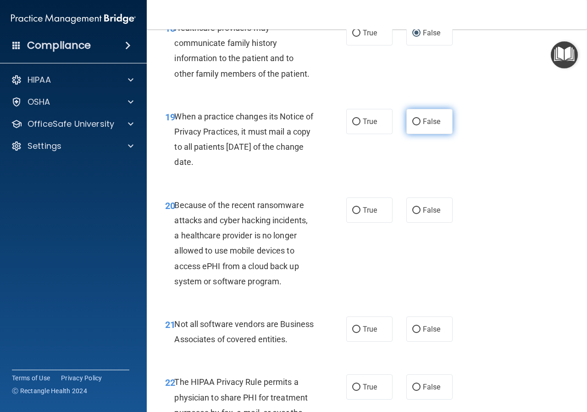
click at [412, 125] on input "False" at bounding box center [416, 121] width 8 height 7
radio input "true"
click at [413, 214] on input "False" at bounding box center [416, 210] width 8 height 7
radio input "true"
click at [353, 333] on input "True" at bounding box center [356, 329] width 8 height 7
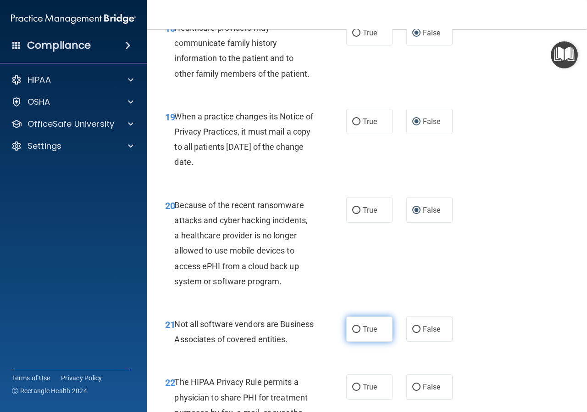
radio input "true"
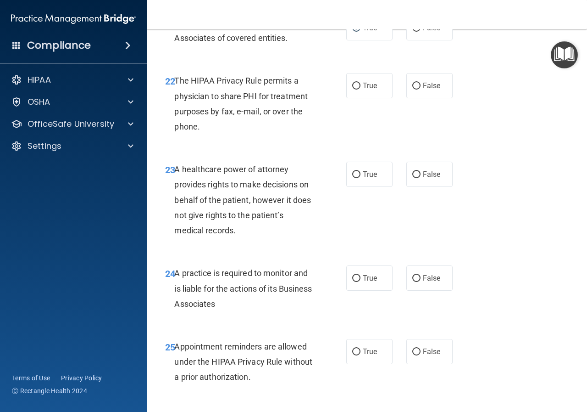
scroll to position [1959, 0]
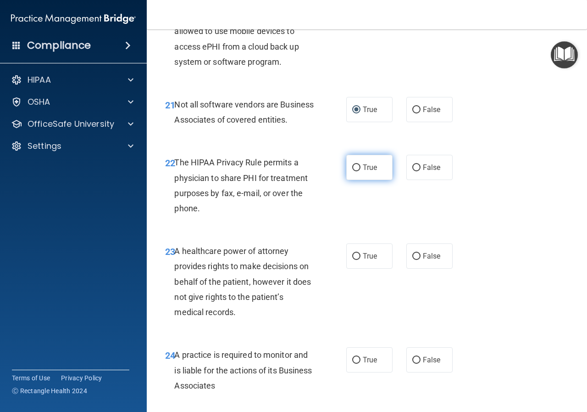
click at [352, 171] on input "True" at bounding box center [356, 167] width 8 height 7
radio input "true"
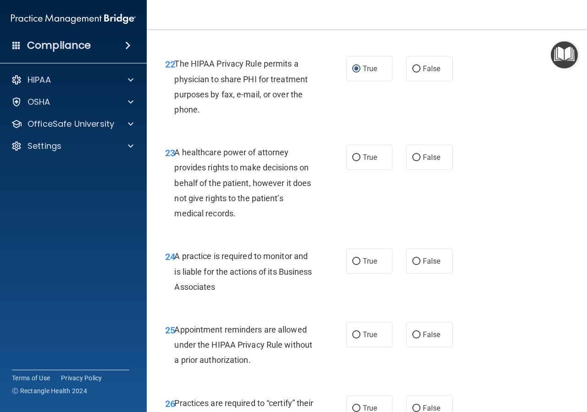
scroll to position [2097, 0]
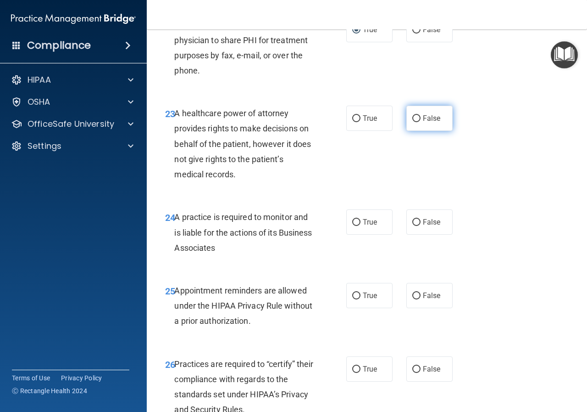
click at [414, 122] on input "False" at bounding box center [416, 118] width 8 height 7
radio input "true"
click at [412, 226] on input "False" at bounding box center [416, 222] width 8 height 7
radio input "true"
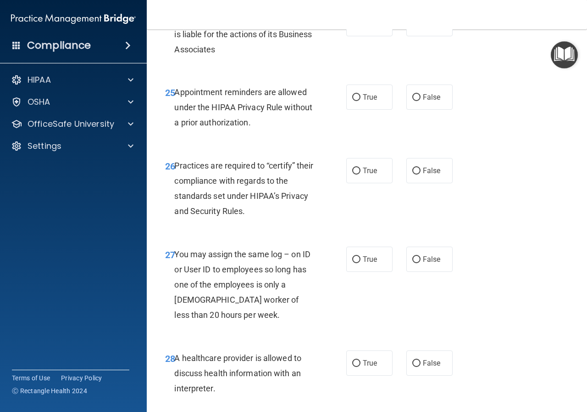
scroll to position [2280, 0]
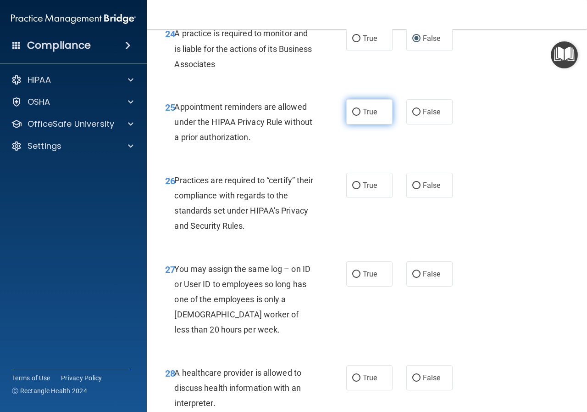
click at [352, 116] on input "True" at bounding box center [356, 112] width 8 height 7
radio input "true"
drag, startPoint x: 411, startPoint y: 217, endPoint x: 407, endPoint y: 221, distance: 5.9
click at [412, 189] on input "False" at bounding box center [416, 185] width 8 height 7
radio input "true"
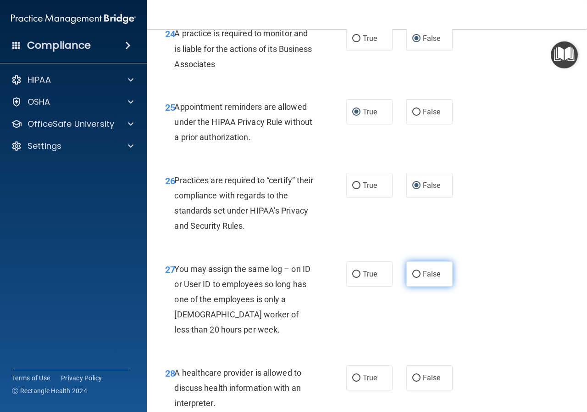
click at [413, 278] on input "False" at bounding box center [416, 274] width 8 height 7
radio input "true"
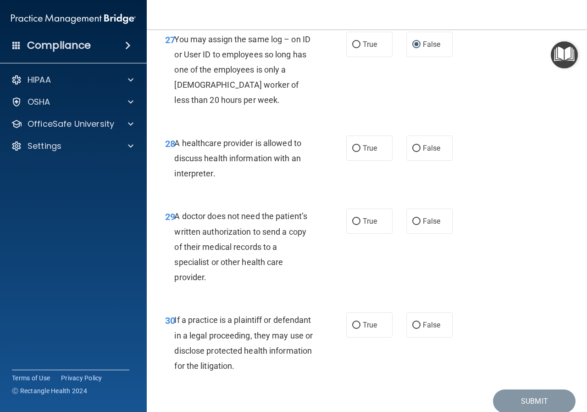
scroll to position [2556, 0]
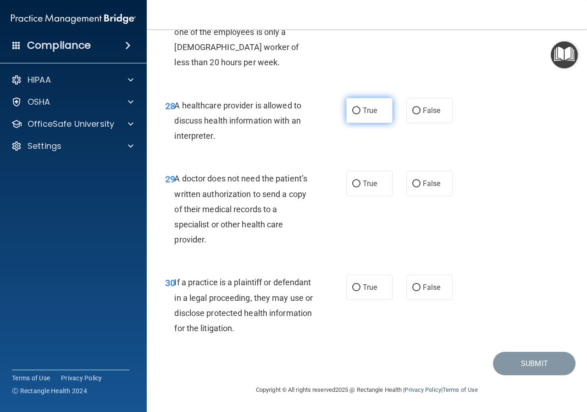
click at [355, 114] on input "True" at bounding box center [356, 110] width 8 height 7
radio input "true"
drag, startPoint x: 353, startPoint y: 204, endPoint x: 353, endPoint y: 210, distance: 6.0
click at [353, 187] on input "True" at bounding box center [356, 183] width 8 height 7
radio input "true"
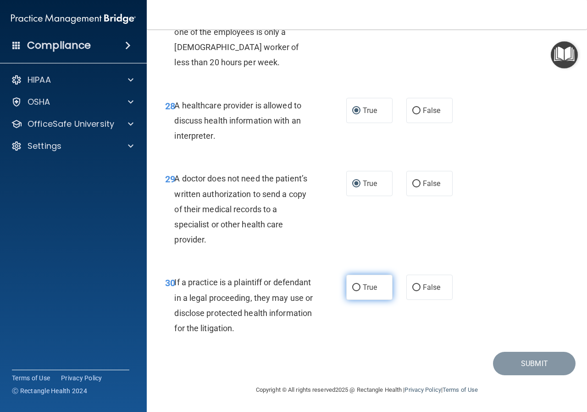
click at [353, 291] on input "True" at bounding box center [356, 287] width 8 height 7
radio input "true"
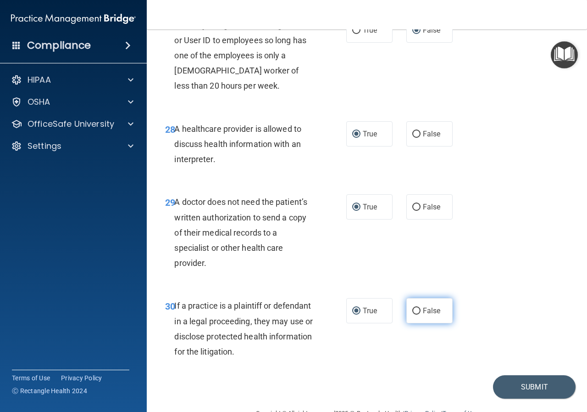
scroll to position [2578, 0]
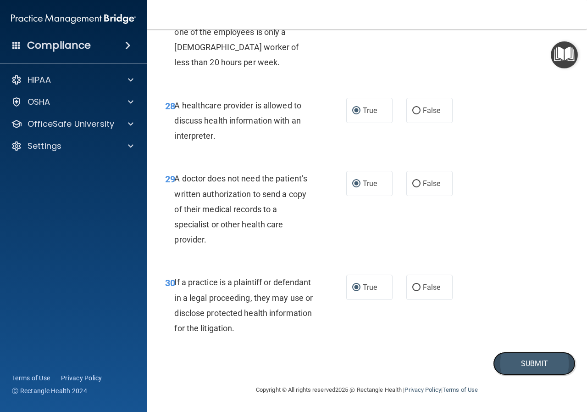
click at [521, 367] on button "Submit" at bounding box center [534, 362] width 83 height 23
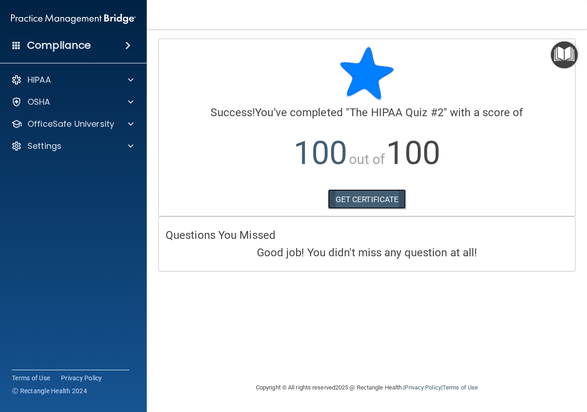
click at [382, 197] on link "GET CERTIFICATE" at bounding box center [367, 199] width 78 height 20
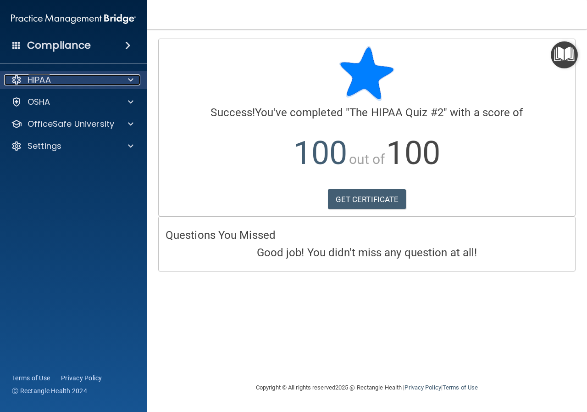
click at [125, 80] on div at bounding box center [129, 79] width 23 height 11
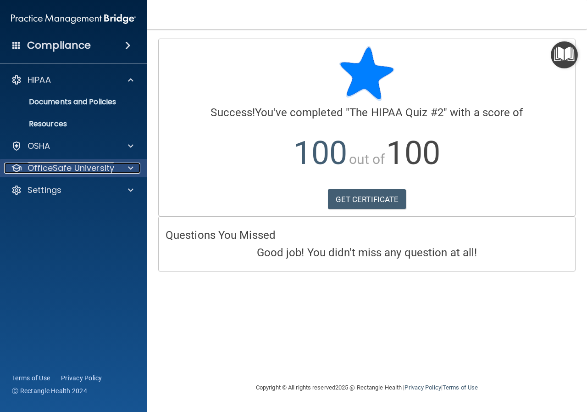
click at [131, 164] on span at bounding box center [131, 167] width 6 height 11
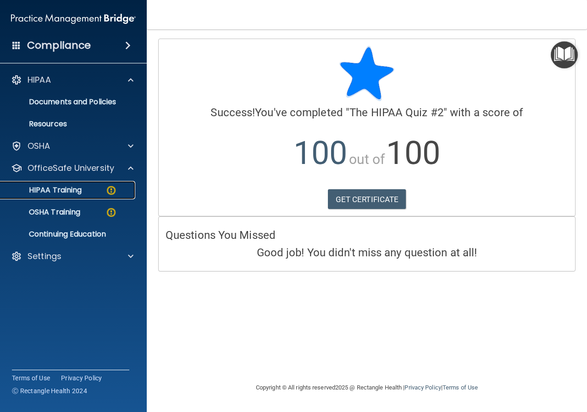
click at [123, 188] on div "HIPAA Training" at bounding box center [68, 189] width 125 height 9
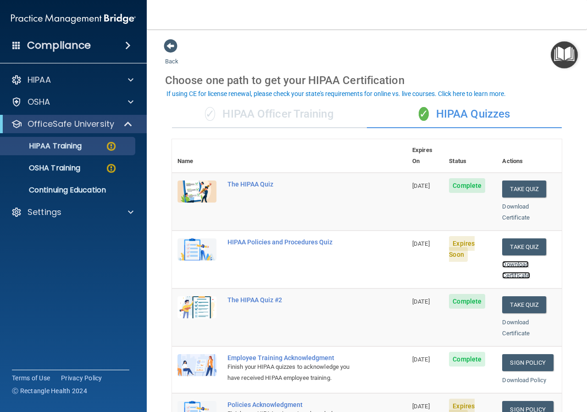
click at [512, 266] on link "Download Certificate" at bounding box center [516, 270] width 28 height 18
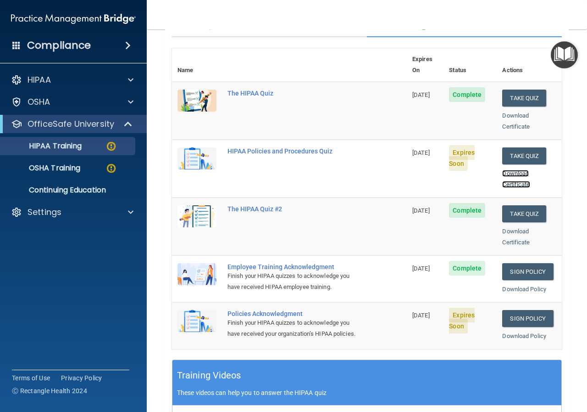
scroll to position [46, 0]
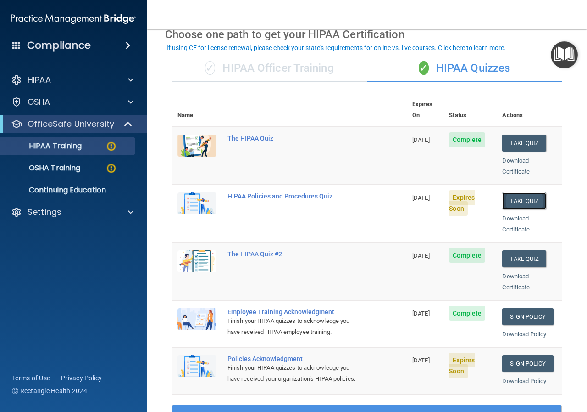
click at [522, 192] on button "Take Quiz" at bounding box center [524, 200] width 44 height 17
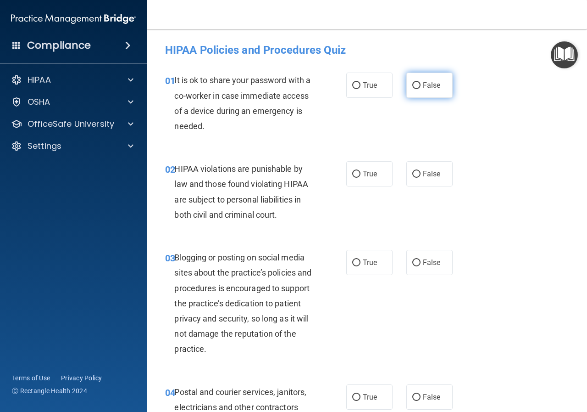
click at [413, 88] on input "False" at bounding box center [416, 85] width 8 height 7
radio input "true"
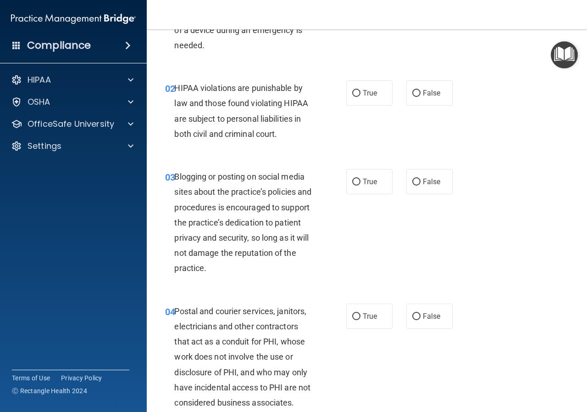
scroll to position [92, 0]
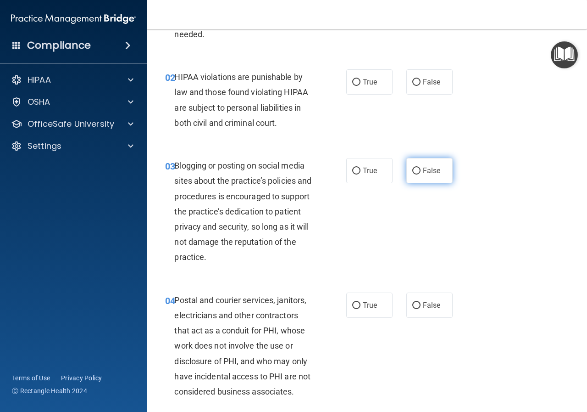
click at [412, 167] on input "False" at bounding box center [416, 170] width 8 height 7
radio input "true"
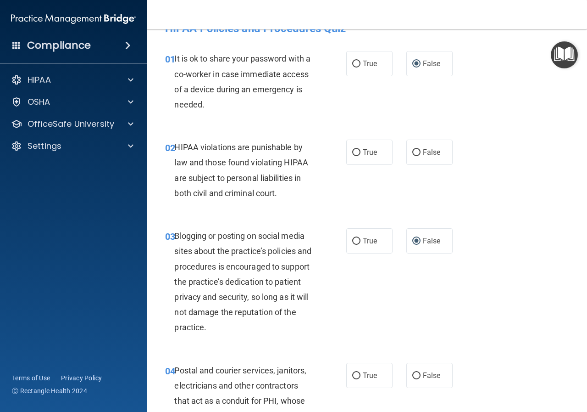
scroll to position [0, 0]
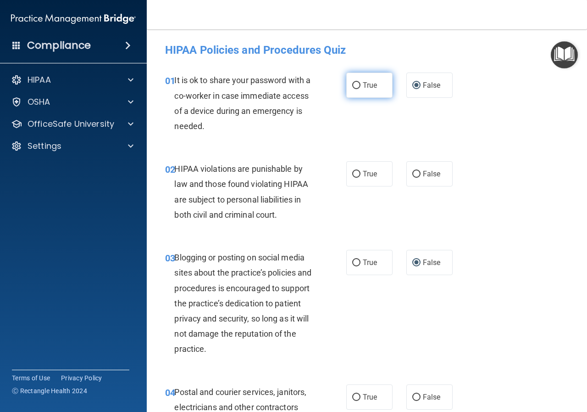
click at [354, 84] on input "True" at bounding box center [356, 85] width 8 height 7
radio input "true"
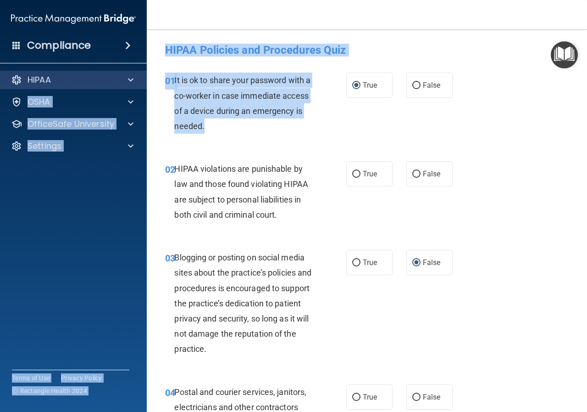
drag, startPoint x: 267, startPoint y: 128, endPoint x: 145, endPoint y: 82, distance: 131.0
click at [145, 82] on div "Compliance HIPAA Documents and Policies Report an Incident Business Associates …" at bounding box center [293, 206] width 587 height 412
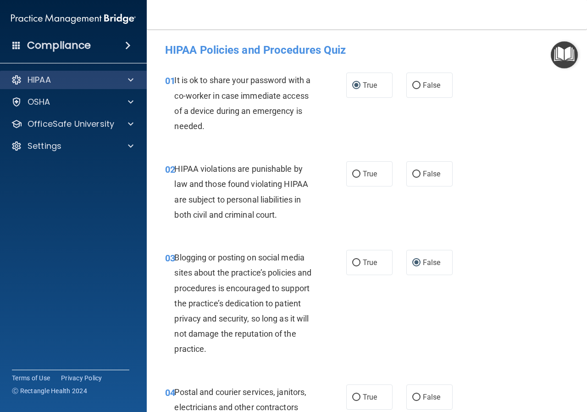
click at [146, 87] on div "HIPAA" at bounding box center [73, 80] width 147 height 18
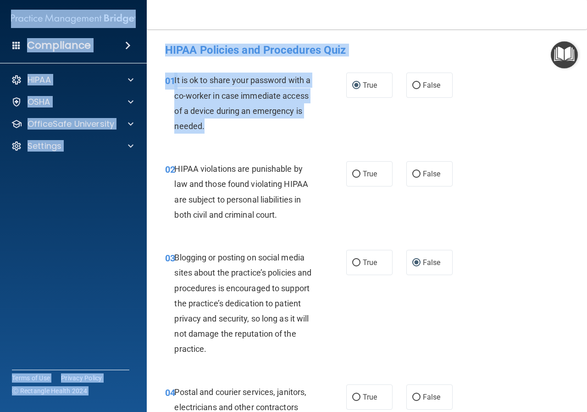
drag, startPoint x: 268, startPoint y: 130, endPoint x: 133, endPoint y: 30, distance: 168.0
click at [133, 30] on div "Compliance HIPAA Documents and Policies Report an Incident Business Associates …" at bounding box center [293, 206] width 587 height 412
click at [412, 86] on input "False" at bounding box center [416, 85] width 8 height 7
radio input "true"
radio input "false"
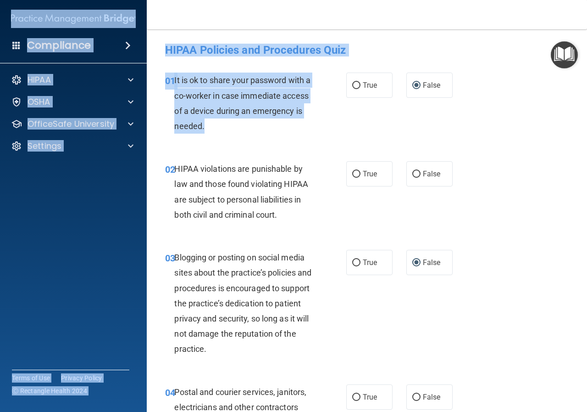
click at [343, 123] on div "01 It is ok to share your password with a co-worker in case immediate access of…" at bounding box center [255, 105] width 209 height 66
click at [261, 129] on div "It is ok to share your password with a co-worker in case immediate access of a …" at bounding box center [247, 102] width 146 height 61
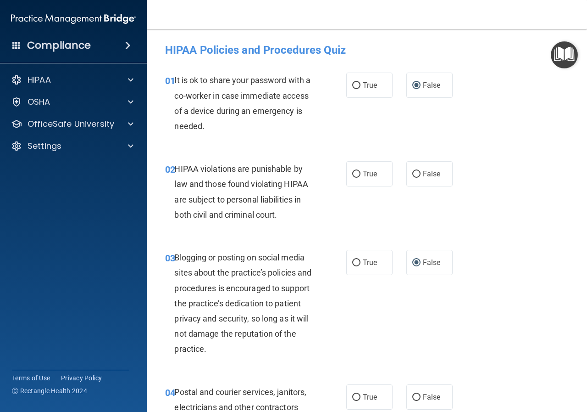
click at [286, 216] on div "HIPAA violations are punishable by law and those found violating HIPAA are subj…" at bounding box center [247, 191] width 146 height 61
drag, startPoint x: 287, startPoint y: 214, endPoint x: 242, endPoint y: 158, distance: 72.2
drag, startPoint x: 242, startPoint y: 158, endPoint x: 494, endPoint y: 234, distance: 263.0
click at [500, 233] on div "02 HIPAA violations are punishable by law and those found violating HIPAA are s…" at bounding box center [367, 194] width 418 height 89
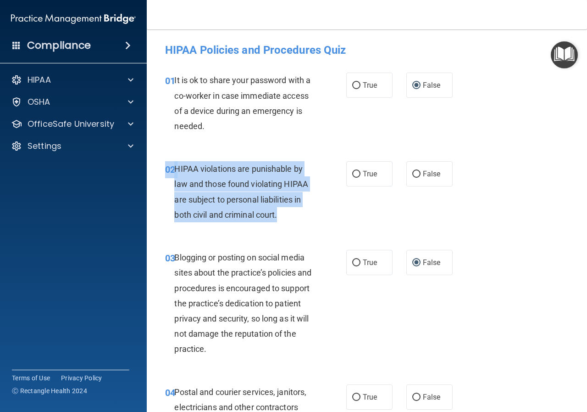
drag, startPoint x: 288, startPoint y: 219, endPoint x: 179, endPoint y: 142, distance: 133.7
click at [336, 225] on div "02 HIPAA violations are punishable by law and those found violating HIPAA are s…" at bounding box center [255, 194] width 209 height 66
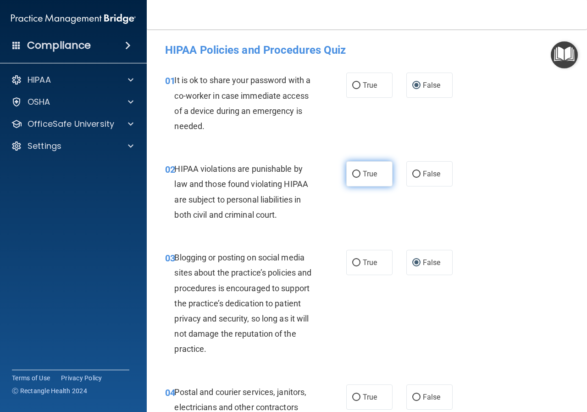
click at [352, 174] on input "True" at bounding box center [356, 174] width 8 height 7
radio input "true"
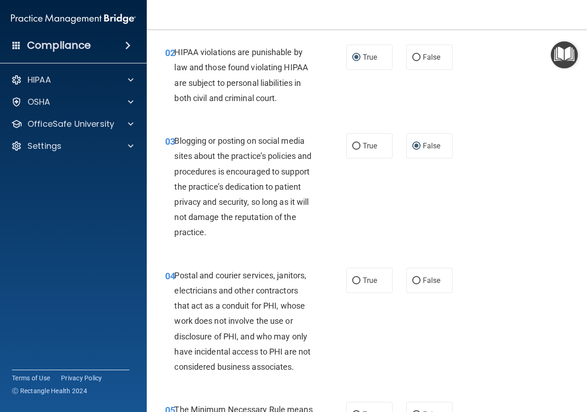
scroll to position [138, 0]
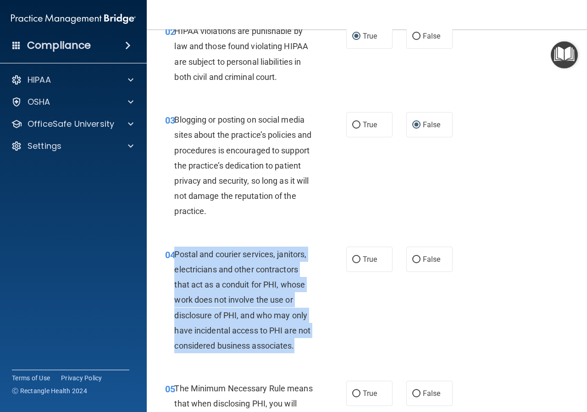
drag, startPoint x: 315, startPoint y: 345, endPoint x: 184, endPoint y: 261, distance: 155.4
click at [175, 261] on div "Postal and courier services, janitors, electricians and other contractors that …" at bounding box center [247, 299] width 146 height 107
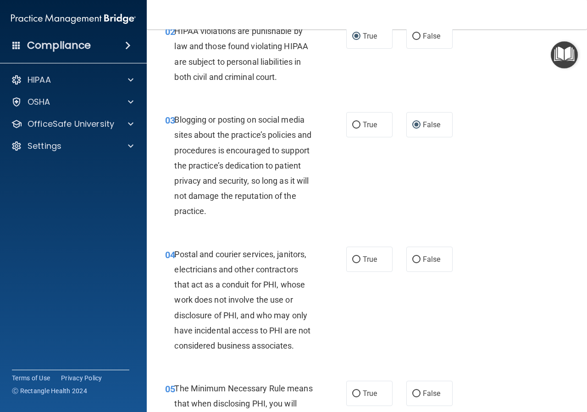
drag, startPoint x: 320, startPoint y: 223, endPoint x: 354, endPoint y: 325, distance: 107.7
click at [354, 325] on div "04 Postal and courier services, janitors, electricians and other contractors th…" at bounding box center [255, 301] width 209 height 111
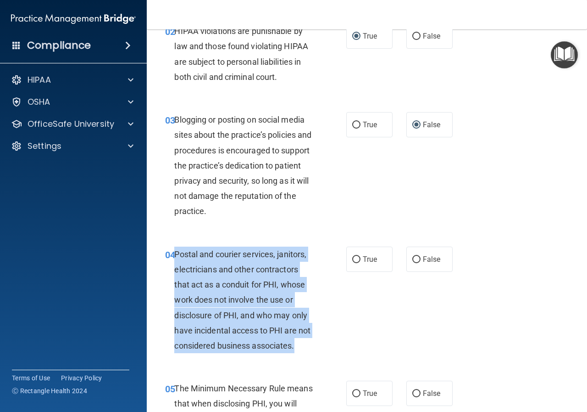
drag, startPoint x: 176, startPoint y: 252, endPoint x: 329, endPoint y: 345, distance: 179.1
click at [329, 345] on div "04 Postal and courier services, janitors, electricians and other contractors th…" at bounding box center [255, 301] width 209 height 111
click at [353, 258] on input "True" at bounding box center [356, 259] width 8 height 7
radio input "true"
click at [182, 250] on span "Postal and courier services, janitors, electricians and other contractors that …" at bounding box center [242, 299] width 136 height 101
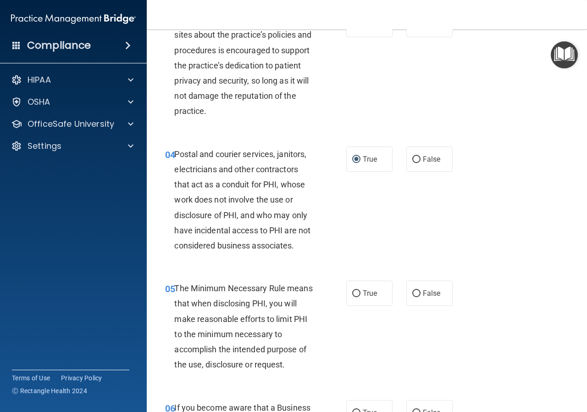
scroll to position [229, 0]
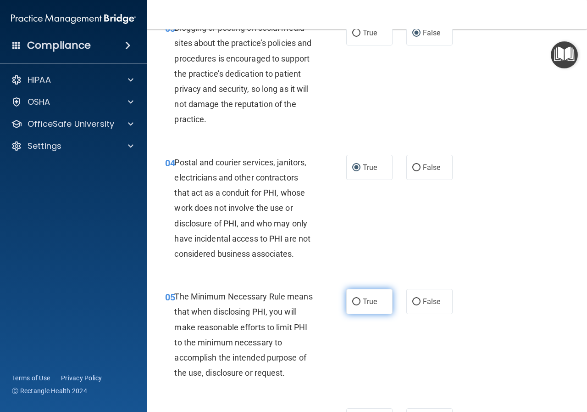
click at [352, 301] on input "True" at bounding box center [356, 301] width 8 height 7
radio input "true"
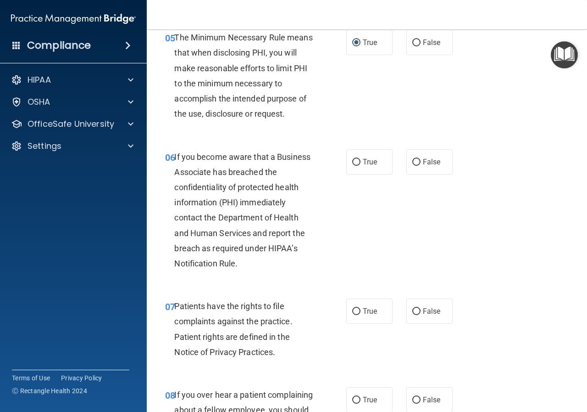
scroll to position [551, 0]
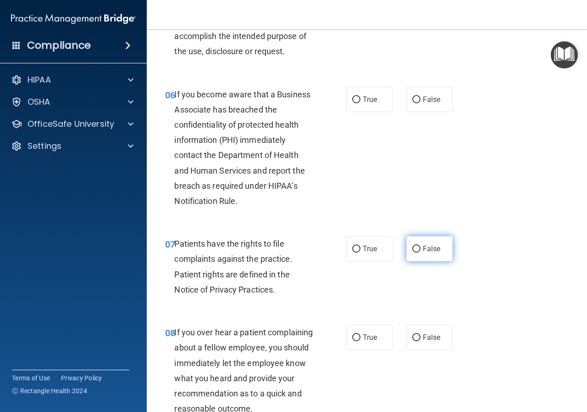
click at [415, 248] on input "False" at bounding box center [416, 248] width 8 height 7
radio input "true"
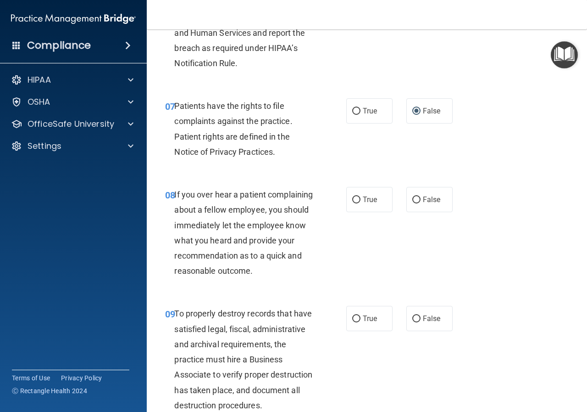
scroll to position [780, 0]
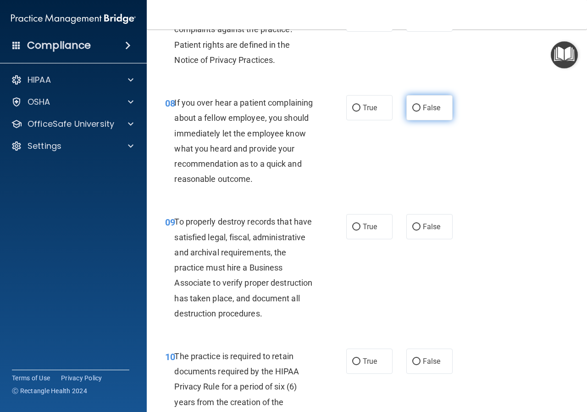
click at [412, 107] on input "False" at bounding box center [416, 108] width 8 height 7
radio input "true"
click at [413, 230] on input "False" at bounding box center [416, 226] width 8 height 7
radio input "true"
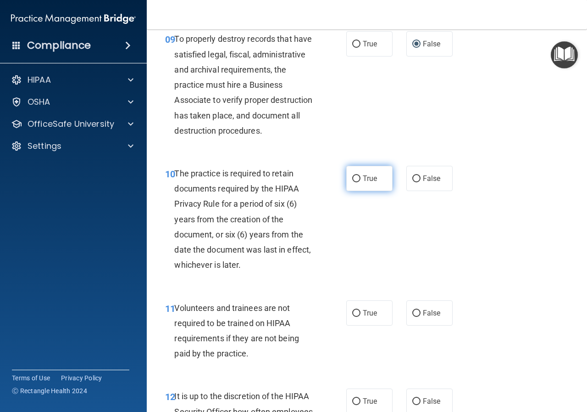
scroll to position [964, 0]
click at [356, 181] on input "True" at bounding box center [356, 177] width 8 height 7
radio input "true"
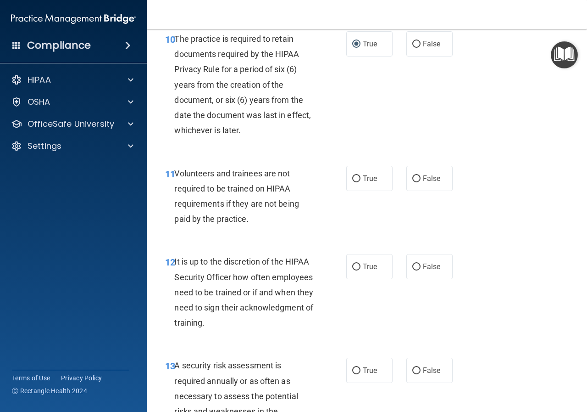
scroll to position [1101, 0]
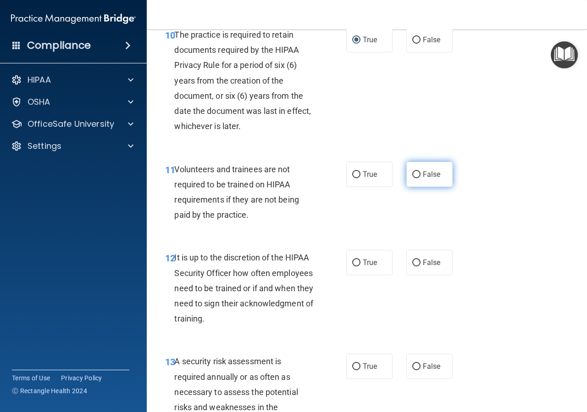
click at [412, 178] on input "False" at bounding box center [416, 174] width 8 height 7
radio input "true"
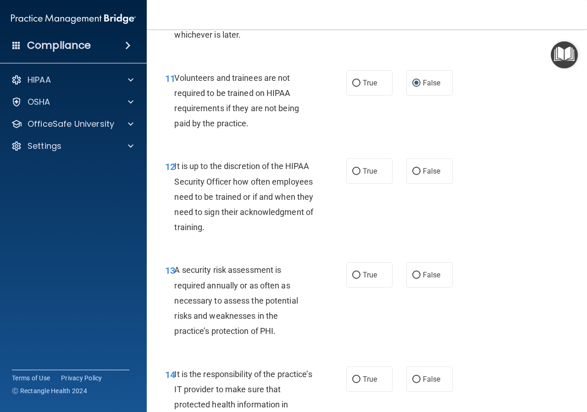
scroll to position [1193, 0]
click at [412, 174] on input "False" at bounding box center [416, 170] width 8 height 7
radio input "true"
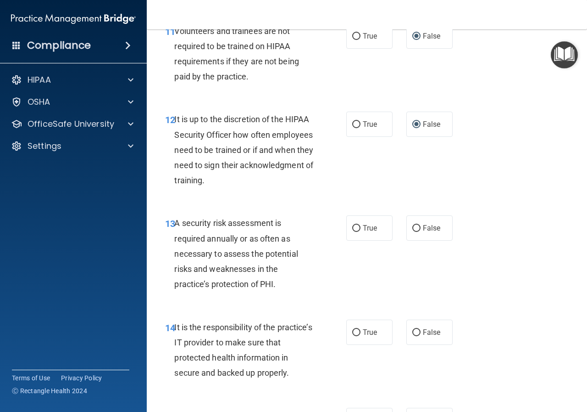
scroll to position [1239, 0]
click at [352, 232] on input "True" at bounding box center [356, 228] width 8 height 7
radio input "true"
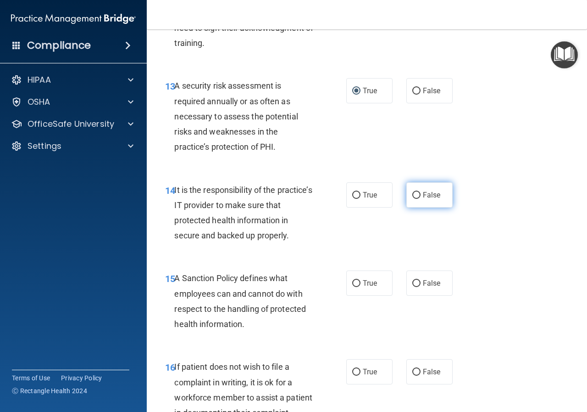
click at [413, 199] on input "False" at bounding box center [416, 195] width 8 height 7
radio input "true"
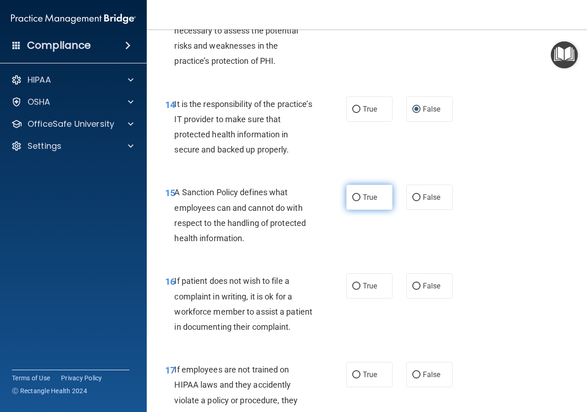
scroll to position [1468, 0]
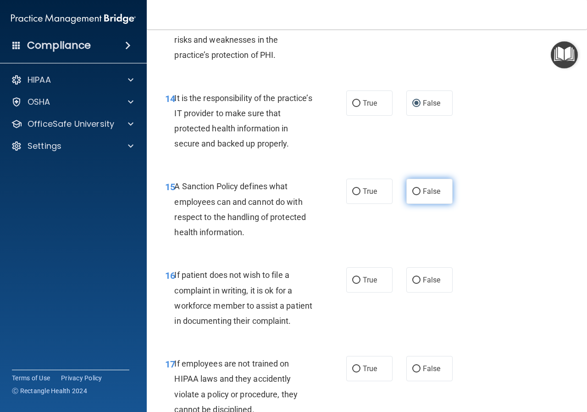
click at [412, 195] on input "False" at bounding box center [416, 191] width 8 height 7
radio input "true"
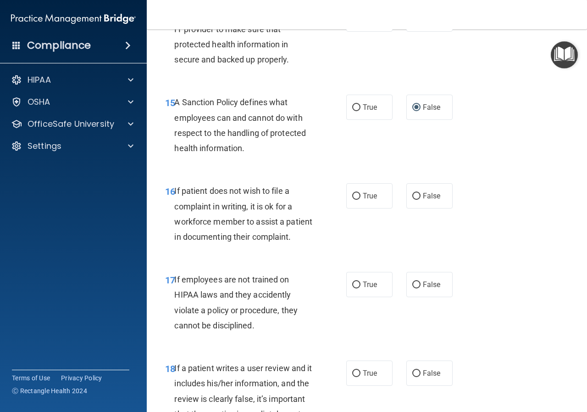
scroll to position [1560, 0]
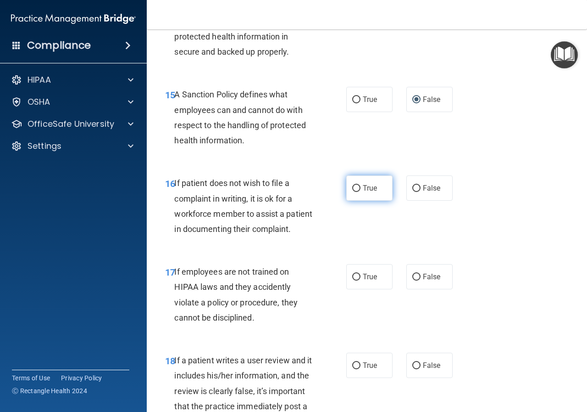
click at [352, 192] on input "True" at bounding box center [356, 188] width 8 height 7
radio input "true"
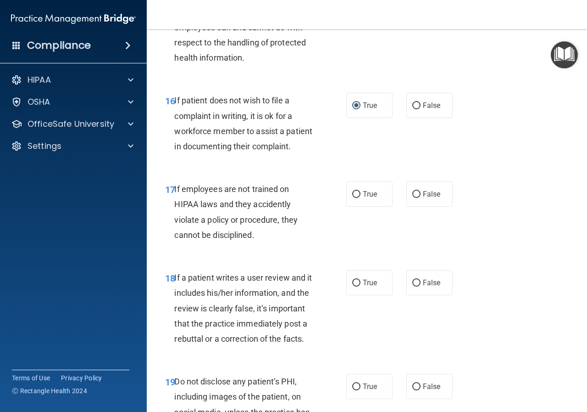
scroll to position [1652, 0]
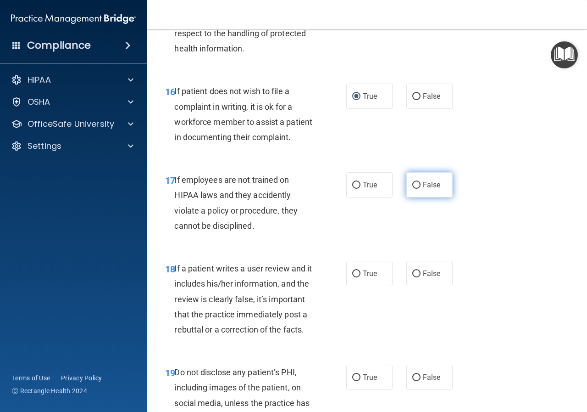
click at [412, 189] on input "False" at bounding box center [416, 185] width 8 height 7
radio input "true"
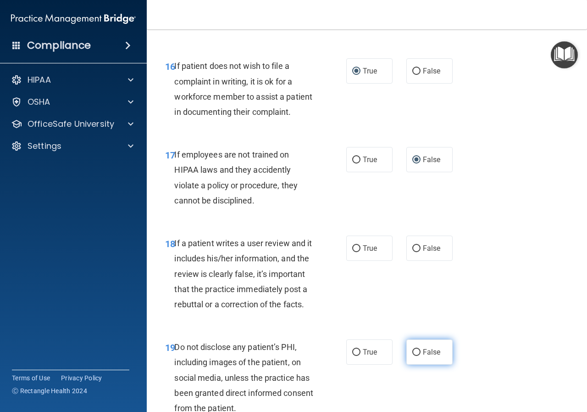
scroll to position [1789, 0]
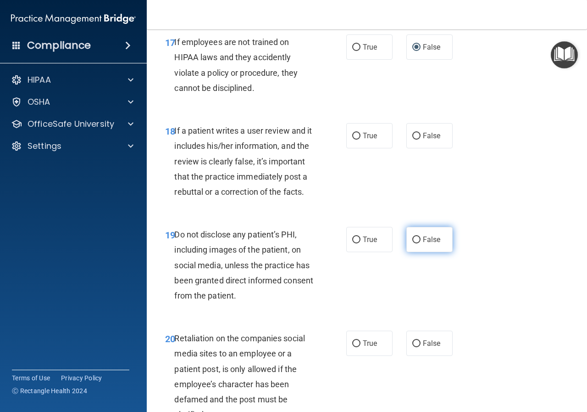
click at [415, 243] on input "False" at bounding box center [416, 239] width 8 height 7
radio input "true"
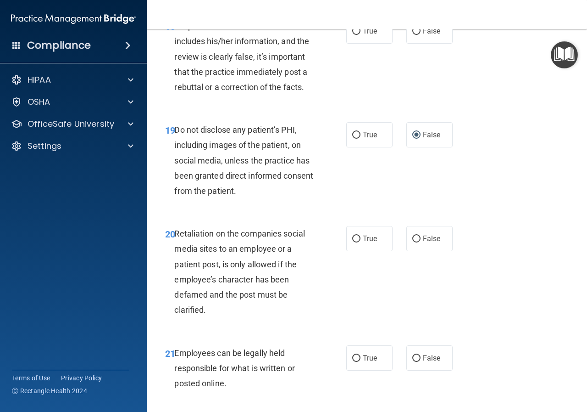
scroll to position [1927, 0]
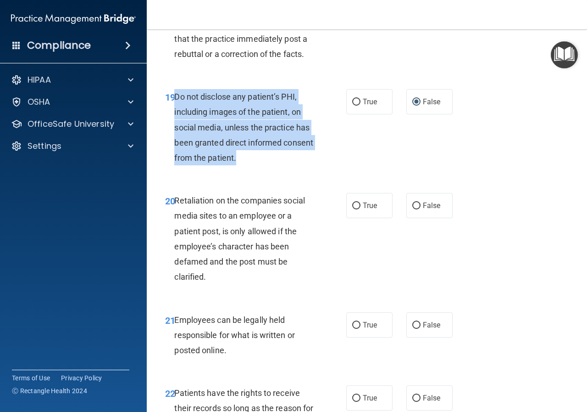
drag, startPoint x: 174, startPoint y: 155, endPoint x: 303, endPoint y: 231, distance: 149.5
click at [303, 170] on div "19 Do not disclose any patient’s PHI, including images of the patient, on socia…" at bounding box center [255, 129] width 209 height 81
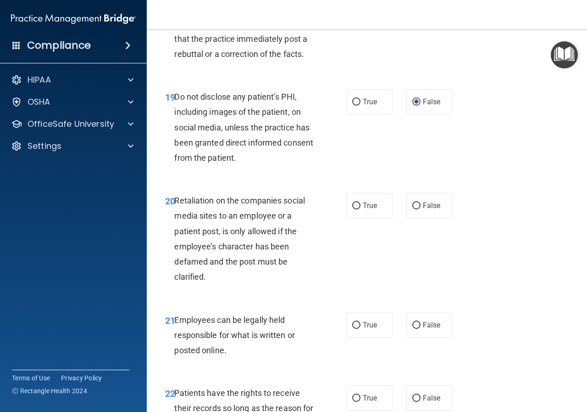
click at [371, 181] on div "19 Do not disclose any patient’s PHI, including images of the patient, on socia…" at bounding box center [367, 130] width 418 height 104
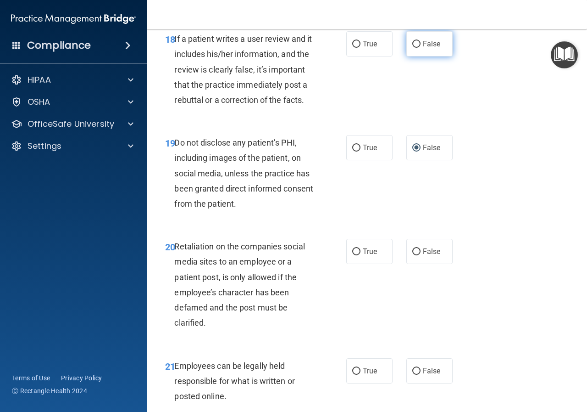
click at [412, 48] on input "False" at bounding box center [416, 44] width 8 height 7
radio input "true"
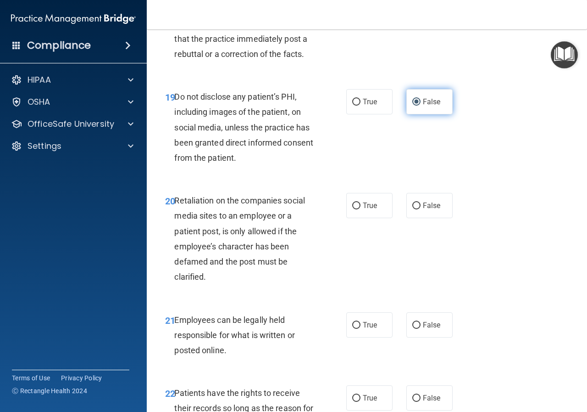
click at [413, 106] on input "False" at bounding box center [416, 102] width 8 height 7
click at [354, 106] on input "True" at bounding box center [356, 102] width 8 height 7
radio input "true"
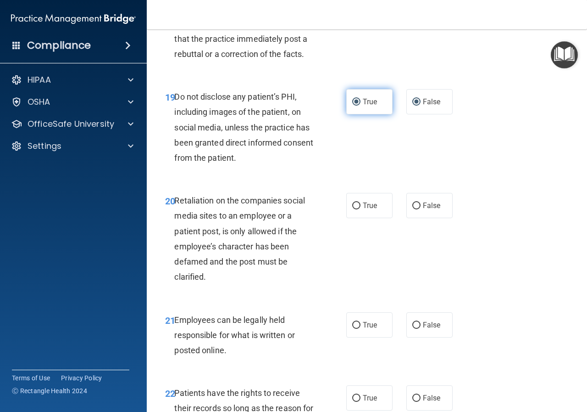
radio input "false"
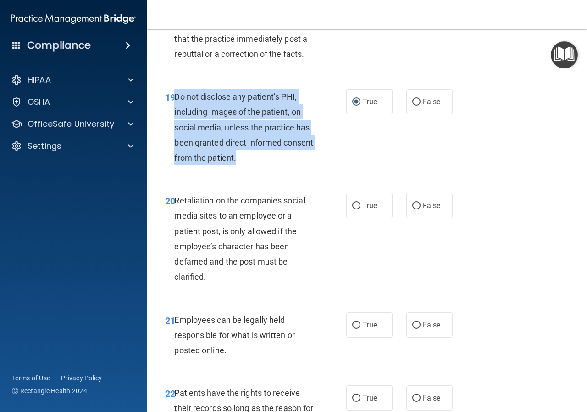
drag, startPoint x: 176, startPoint y: 156, endPoint x: 306, endPoint y: 228, distance: 148.7
click at [306, 170] on div "19 Do not disclose any patient’s PHI, including images of the patient, on socia…" at bounding box center [255, 129] width 209 height 81
click at [334, 170] on div "19 Do not disclose any patient’s PHI, including images of the patient, on socia…" at bounding box center [255, 129] width 209 height 81
click at [259, 162] on span "Do not disclose any patient’s PHI, including images of the patient, on social m…" at bounding box center [243, 127] width 139 height 71
click at [261, 165] on div "Do not disclose any patient’s PHI, including images of the patient, on social m…" at bounding box center [247, 127] width 146 height 76
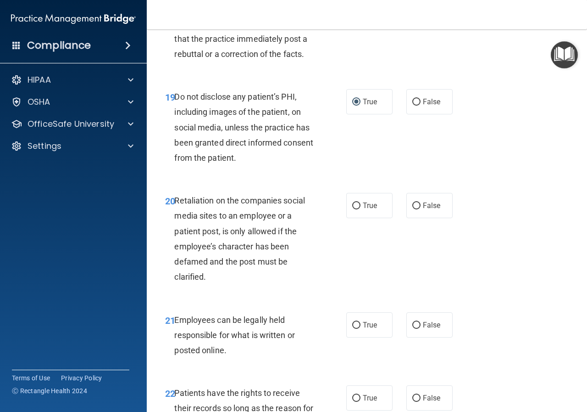
drag, startPoint x: 323, startPoint y: 222, endPoint x: 381, endPoint y: 205, distance: 60.7
drag, startPoint x: 381, startPoint y: 205, endPoint x: 322, endPoint y: 210, distance: 59.4
click at [322, 170] on div "19 Do not disclose any patient’s PHI, including images of the patient, on socia…" at bounding box center [255, 129] width 209 height 81
click at [412, 209] on input "False" at bounding box center [416, 205] width 8 height 7
radio input "true"
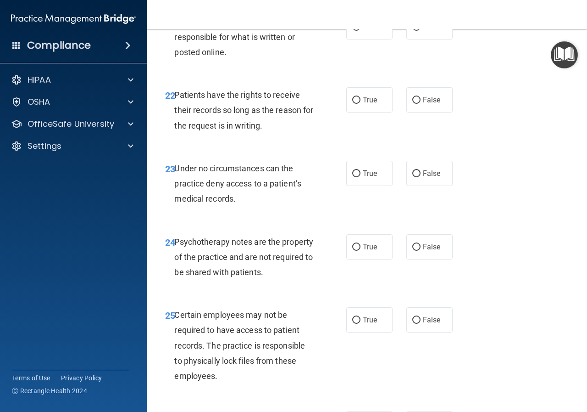
scroll to position [2233, 0]
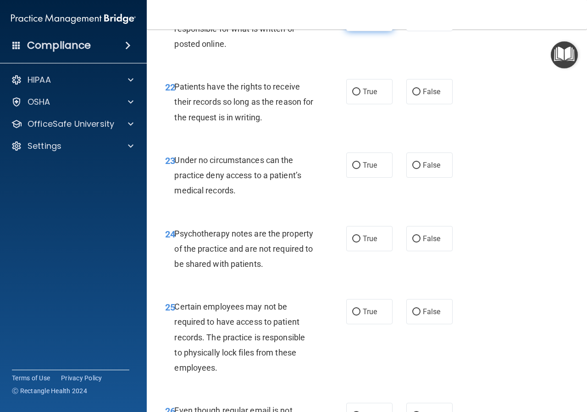
click at [352, 22] on input "True" at bounding box center [356, 19] width 8 height 7
radio input "true"
click at [413, 95] on input "False" at bounding box center [416, 92] width 8 height 7
radio input "true"
click at [412, 169] on input "False" at bounding box center [416, 165] width 8 height 7
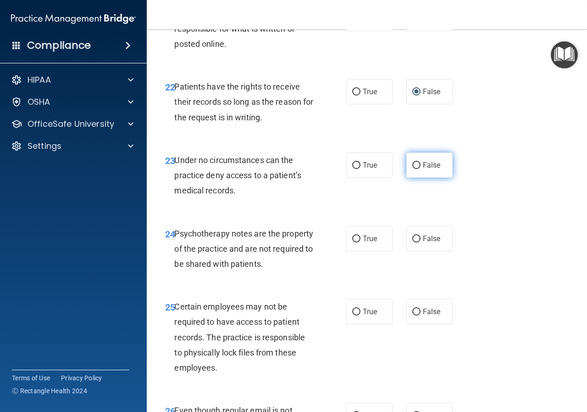
radio input "true"
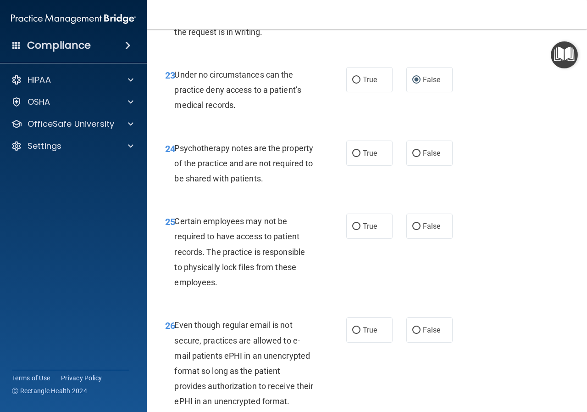
scroll to position [2325, 0]
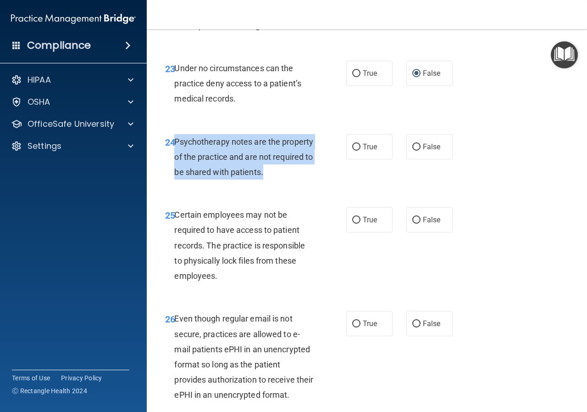
drag, startPoint x: 175, startPoint y: 201, endPoint x: 329, endPoint y: 231, distance: 156.1
click at [329, 184] on div "24 Psychotherapy notes are the property of the practice and are not required to…" at bounding box center [255, 159] width 209 height 50
click at [353, 150] on input "True" at bounding box center [356, 147] width 8 height 7
radio input "true"
click at [359, 232] on label "True" at bounding box center [369, 219] width 46 height 25
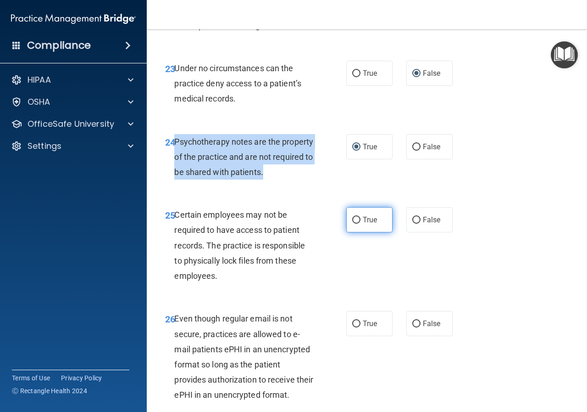
click at [355, 223] on input "True" at bounding box center [356, 220] width 8 height 7
radio input "true"
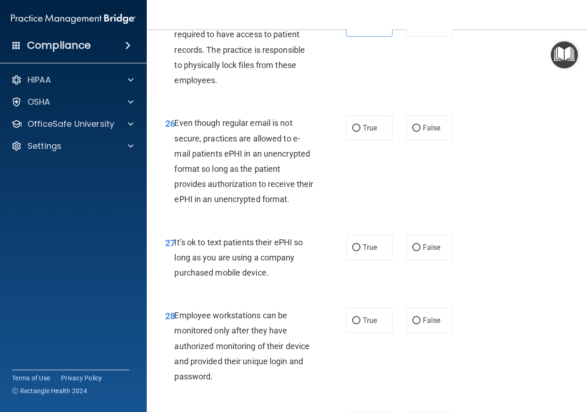
scroll to position [2524, 0]
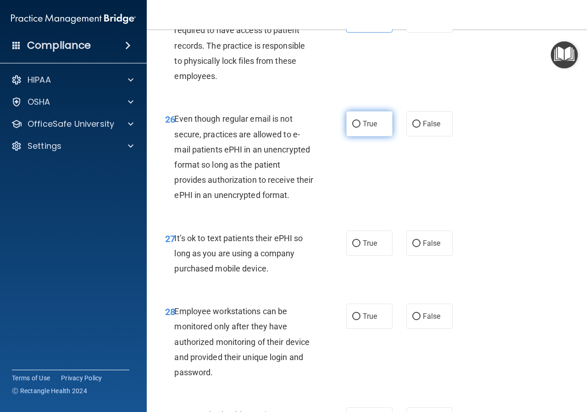
click at [354, 128] on input "True" at bounding box center [356, 124] width 8 height 7
radio input "true"
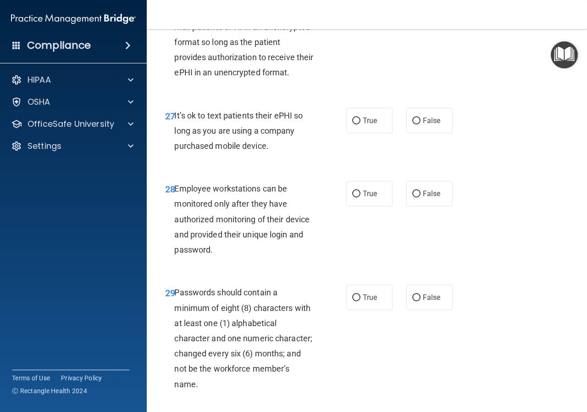
scroll to position [2655, 0]
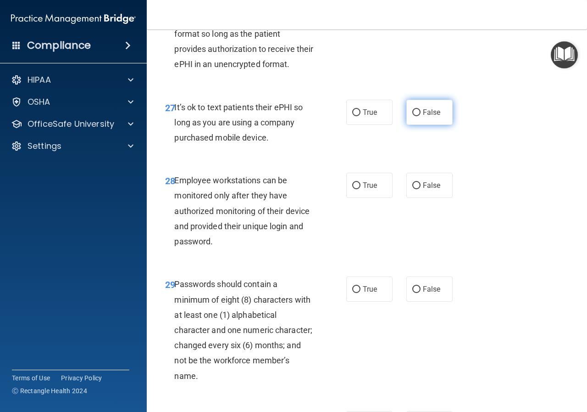
click at [413, 116] on input "False" at bounding box center [416, 112] width 8 height 7
radio input "true"
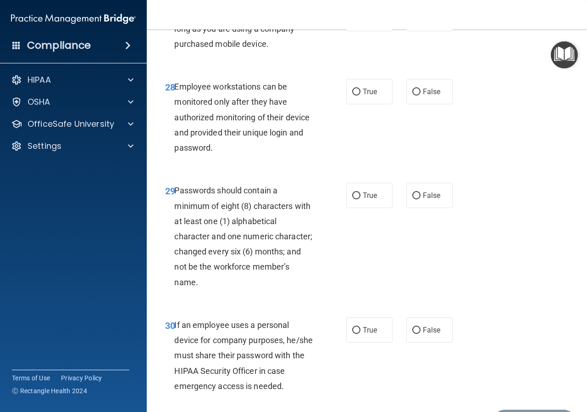
scroll to position [2753, 0]
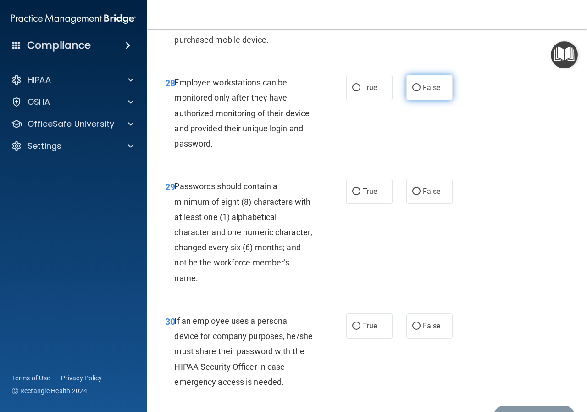
click at [412, 91] on input "False" at bounding box center [416, 87] width 8 height 7
radio input "true"
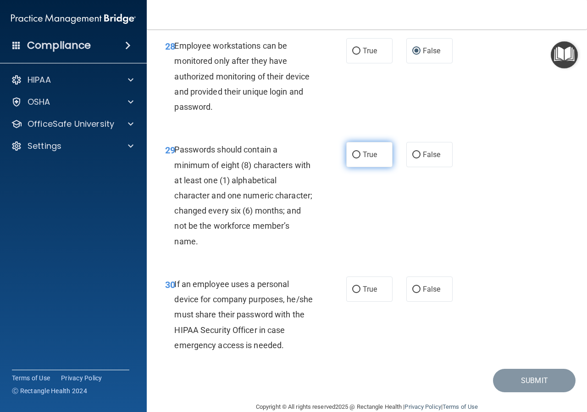
drag, startPoint x: 350, startPoint y: 214, endPoint x: 355, endPoint y: 212, distance: 5.5
click at [352, 158] on input "True" at bounding box center [356, 154] width 8 height 7
radio input "true"
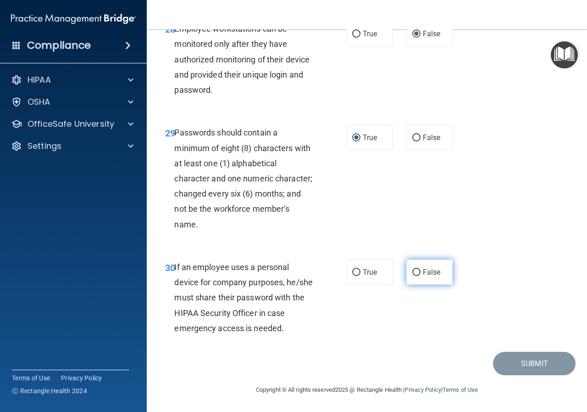
click at [413, 272] on input "False" at bounding box center [416, 272] width 8 height 7
radio input "true"
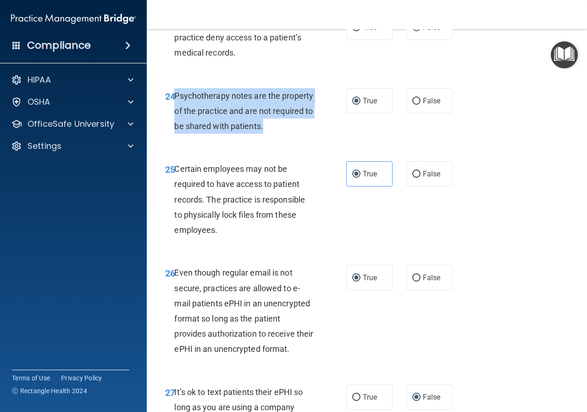
scroll to position [2362, 0]
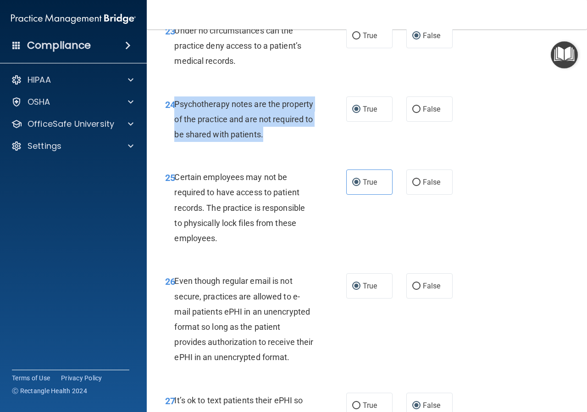
click at [340, 147] on div "24 Psychotherapy notes are the property of the practice and are not required to…" at bounding box center [255, 121] width 209 height 50
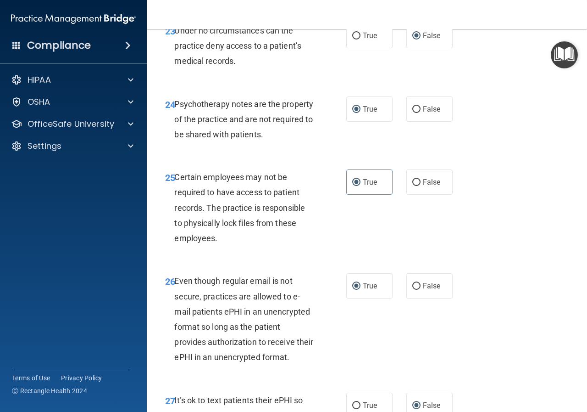
drag, startPoint x: 336, startPoint y: 208, endPoint x: 336, endPoint y: 213, distance: 5.5
click at [336, 158] on div "24 Psychotherapy notes are the property of the practice and are not required to…" at bounding box center [367, 121] width 418 height 73
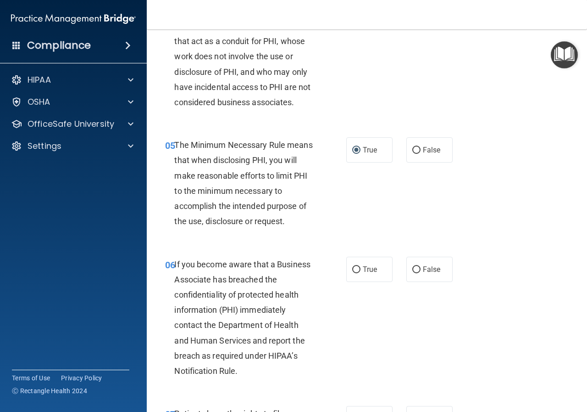
scroll to position [344, 0]
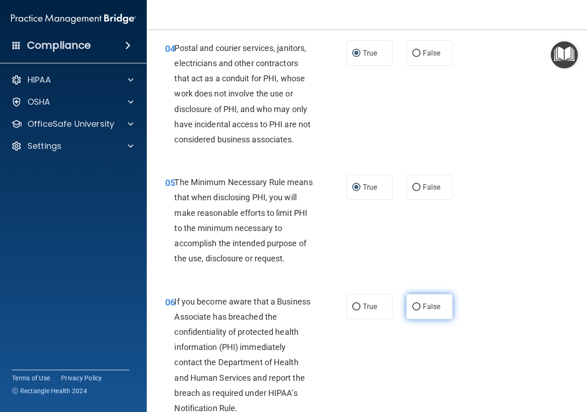
click at [412, 306] on input "False" at bounding box center [416, 306] width 8 height 7
radio input "true"
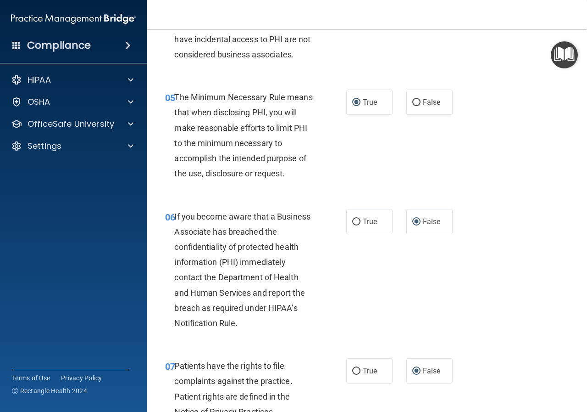
scroll to position [435, 0]
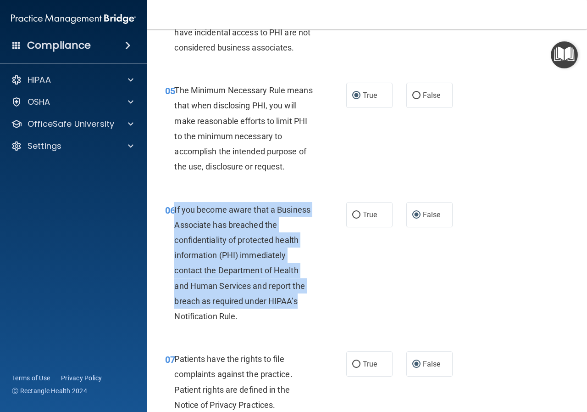
drag, startPoint x: 175, startPoint y: 208, endPoint x: 333, endPoint y: 308, distance: 187.5
click at [333, 308] on div "06 If you become aware that a Business Associate has breached the confidentiali…" at bounding box center [255, 265] width 209 height 127
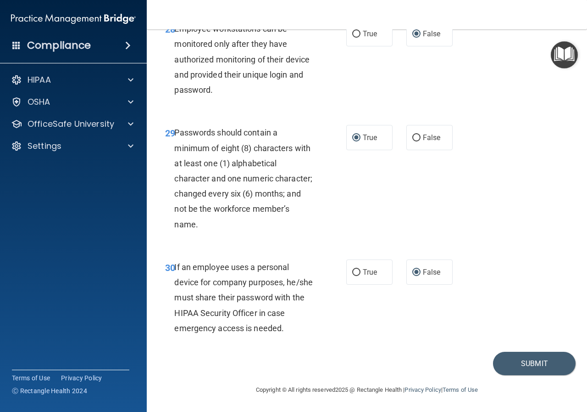
scroll to position [2867, 0]
click at [524, 364] on button "Submit" at bounding box center [534, 362] width 83 height 23
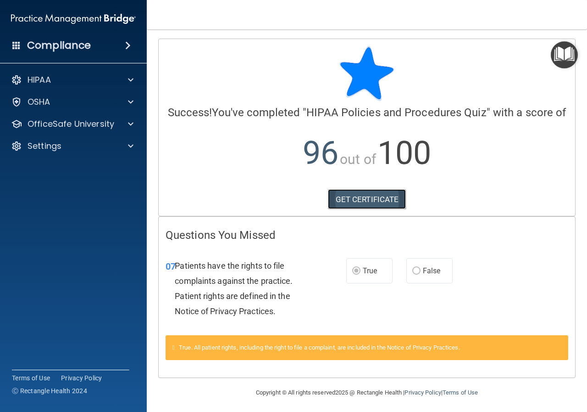
click at [362, 209] on link "GET CERTIFICATE" at bounding box center [367, 199] width 78 height 20
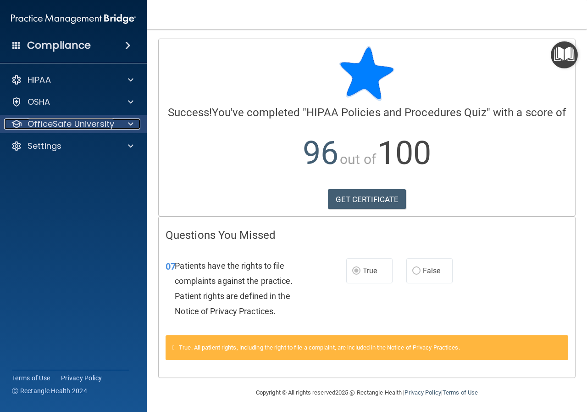
click at [126, 120] on div at bounding box center [129, 123] width 23 height 11
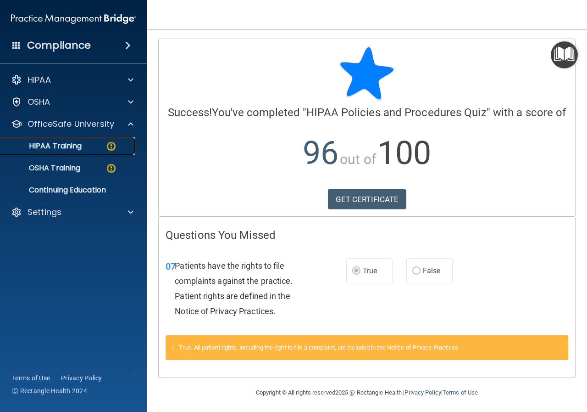
click at [117, 142] on div "HIPAA Training" at bounding box center [68, 145] width 125 height 9
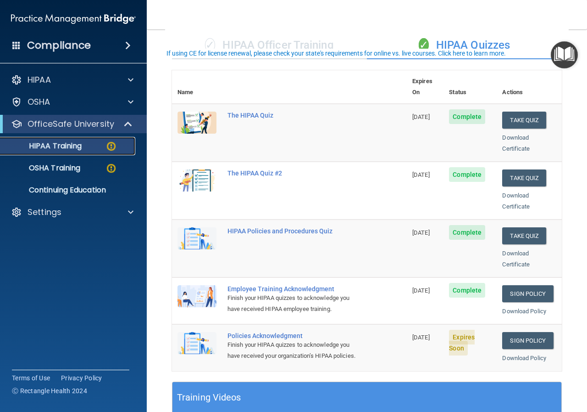
scroll to position [92, 0]
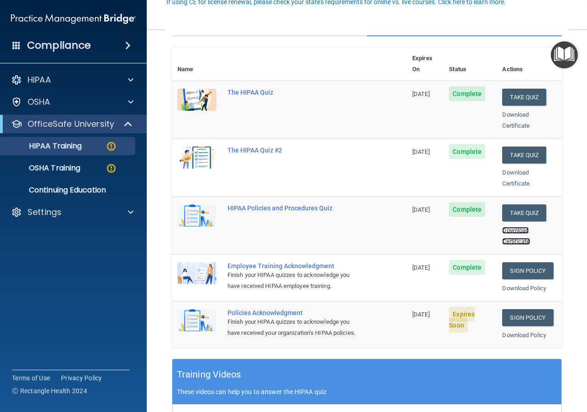
click at [506, 227] on link "Download Certificate" at bounding box center [516, 236] width 28 height 18
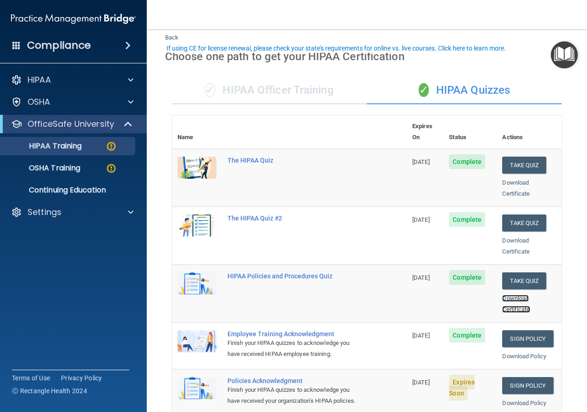
scroll to position [46, 0]
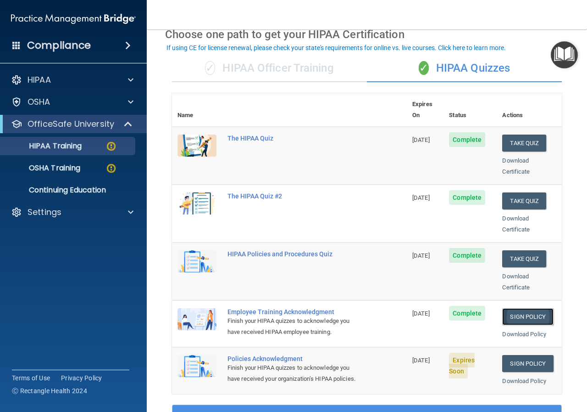
click at [518, 308] on link "Sign Policy" at bounding box center [527, 316] width 51 height 17
drag, startPoint x: 509, startPoint y: 41, endPoint x: 508, endPoint y: 24, distance: 17.0
click at [509, 25] on div "Toggle navigation Gina DiBari gina.dibari@hotmail.com Manage My Enterprise Seth…" at bounding box center [367, 206] width 440 height 412
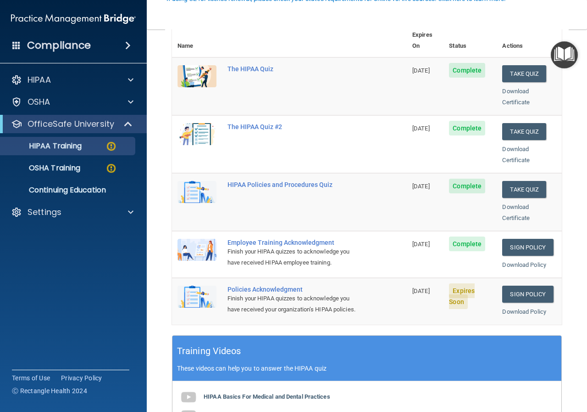
scroll to position [139, 0]
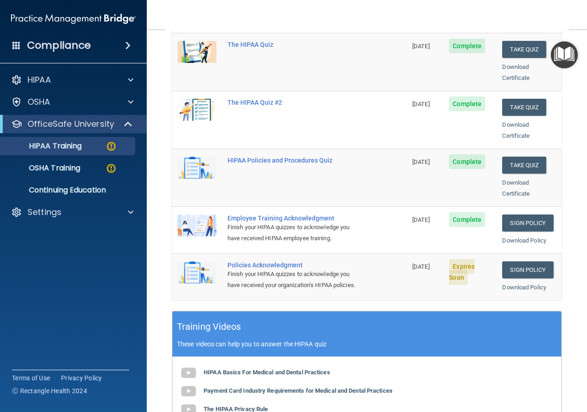
click at [324, 222] on div "Finish your HIPAA quizzes to acknowledge you have received HIPAA employee train…" at bounding box center [295, 233] width 134 height 22
click at [471, 212] on span "Complete" at bounding box center [467, 219] width 36 height 15
click at [412, 216] on span "07/29/2026" at bounding box center [420, 219] width 17 height 7
click at [330, 222] on div "Finish your HIPAA quizzes to acknowledge you have received HIPAA employee train…" at bounding box center [295, 233] width 134 height 22
click at [457, 166] on td "Complete" at bounding box center [470, 178] width 53 height 58
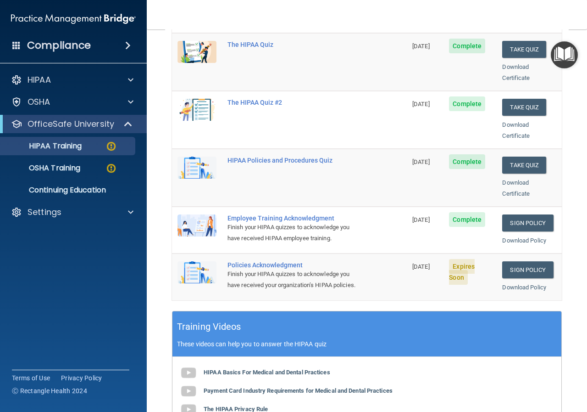
click at [459, 223] on td "Complete" at bounding box center [470, 229] width 53 height 47
drag, startPoint x: 430, startPoint y: 160, endPoint x: 429, endPoint y: 197, distance: 36.7
click at [431, 162] on td "09/04/2026" at bounding box center [425, 178] width 37 height 58
click at [451, 276] on td "Expires Soon" at bounding box center [470, 276] width 53 height 46
drag, startPoint x: 401, startPoint y: 266, endPoint x: 406, endPoint y: 267, distance: 4.8
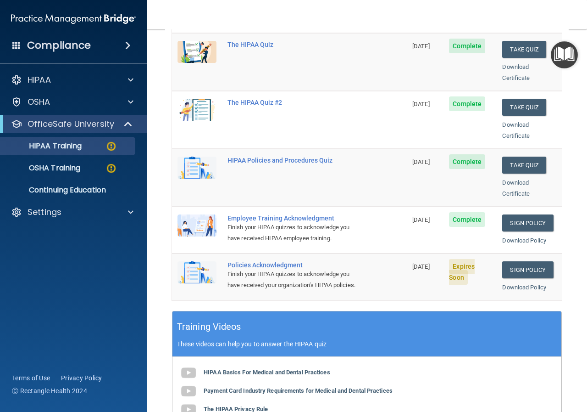
click at [407, 267] on td "09/09/2025" at bounding box center [425, 276] width 37 height 46
click at [351, 256] on td "Policies Acknowledgment Finish your HIPAA quizzes to acknowledge you have recei…" at bounding box center [314, 276] width 185 height 46
click at [202, 214] on img at bounding box center [197, 225] width 39 height 22
click at [203, 214] on img at bounding box center [197, 225] width 39 height 22
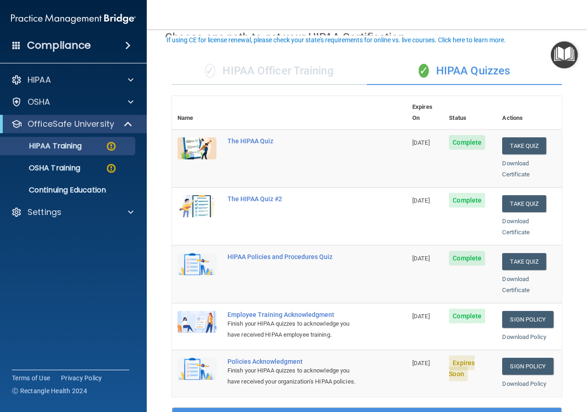
scroll to position [0, 0]
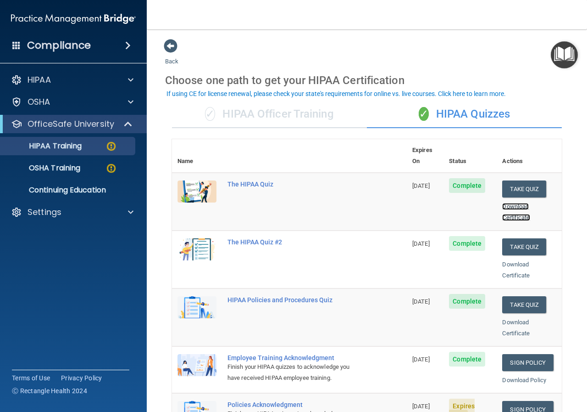
click at [505, 207] on link "Download Certificate" at bounding box center [516, 212] width 28 height 18
click at [524, 354] on link "Sign Policy" at bounding box center [527, 362] width 51 height 17
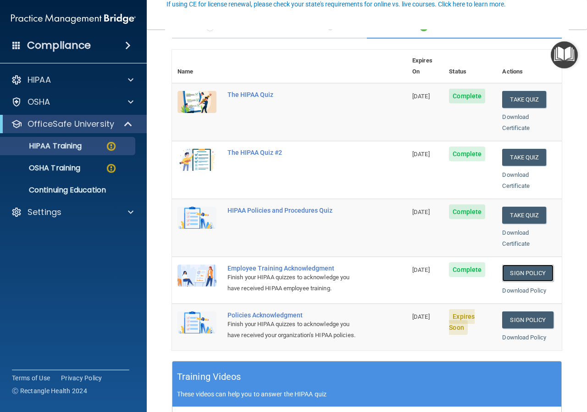
scroll to position [90, 0]
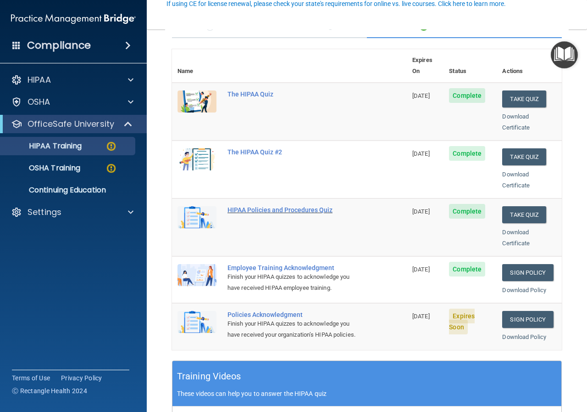
click at [298, 206] on div "HIPAA Policies and Procedures Quiz" at bounding box center [295, 209] width 134 height 7
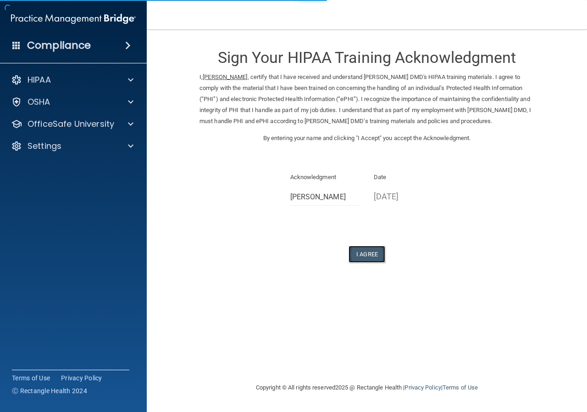
click at [382, 259] on button "I Agree" at bounding box center [367, 253] width 37 height 17
click at [373, 252] on button "I Agree" at bounding box center [367, 253] width 37 height 17
click at [356, 256] on button "I Agree" at bounding box center [367, 253] width 37 height 17
click at [360, 255] on button "I Agree" at bounding box center [367, 253] width 37 height 17
